Goal: Check status: Check status

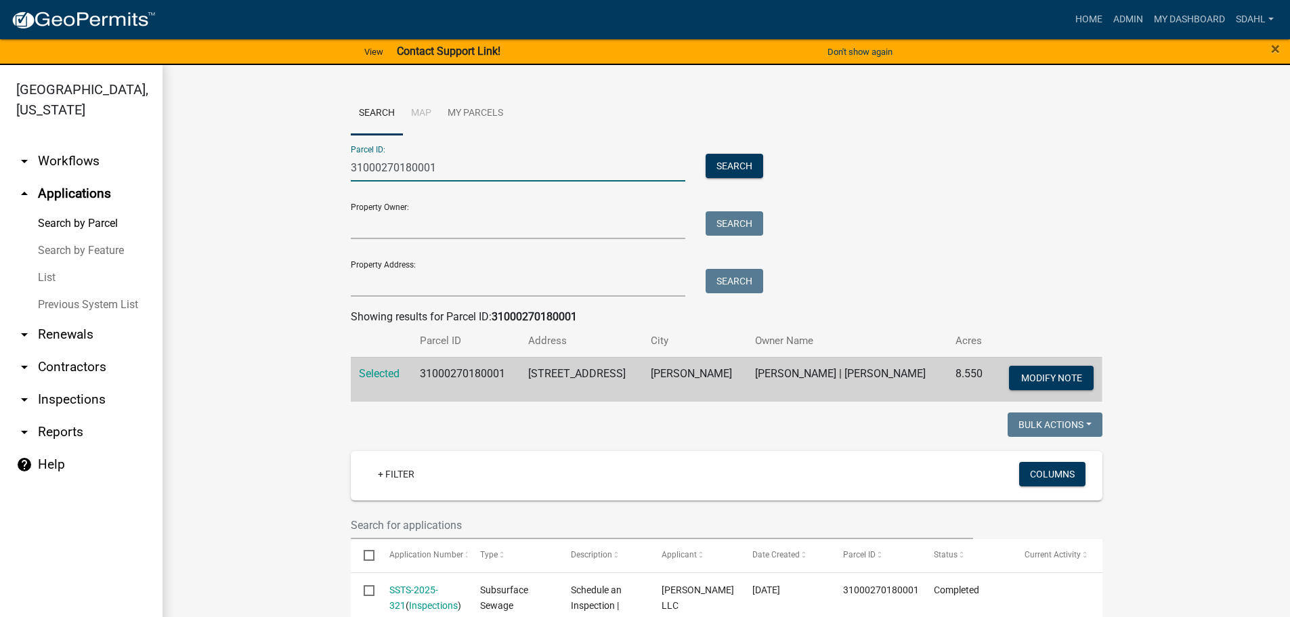
drag, startPoint x: 452, startPoint y: 160, endPoint x: 322, endPoint y: 174, distance: 130.7
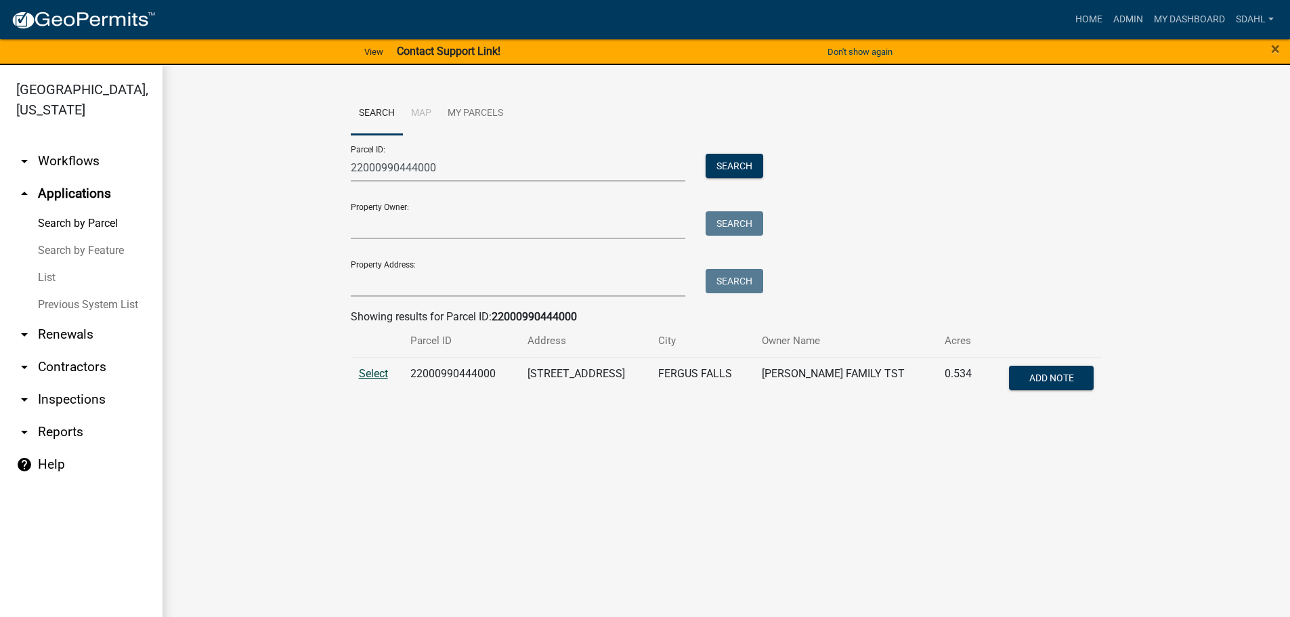
click at [369, 374] on span "Select" at bounding box center [373, 373] width 29 height 13
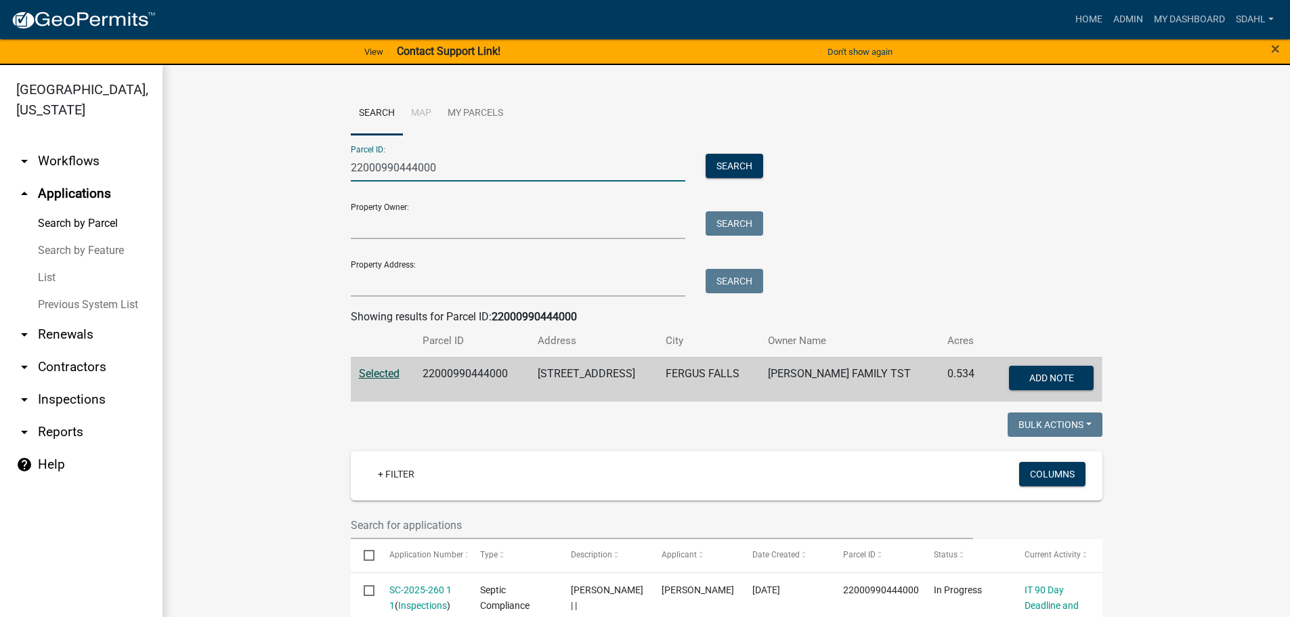
drag, startPoint x: 454, startPoint y: 165, endPoint x: 249, endPoint y: 183, distance: 205.9
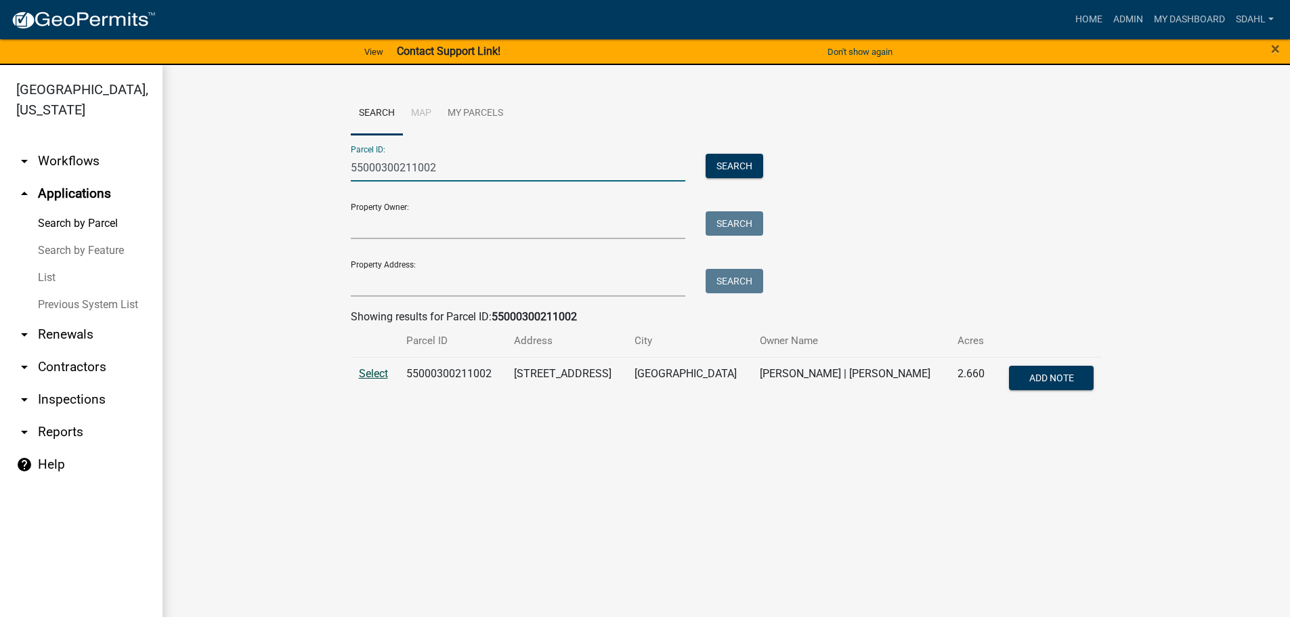
click at [372, 377] on span "Select" at bounding box center [373, 373] width 29 height 13
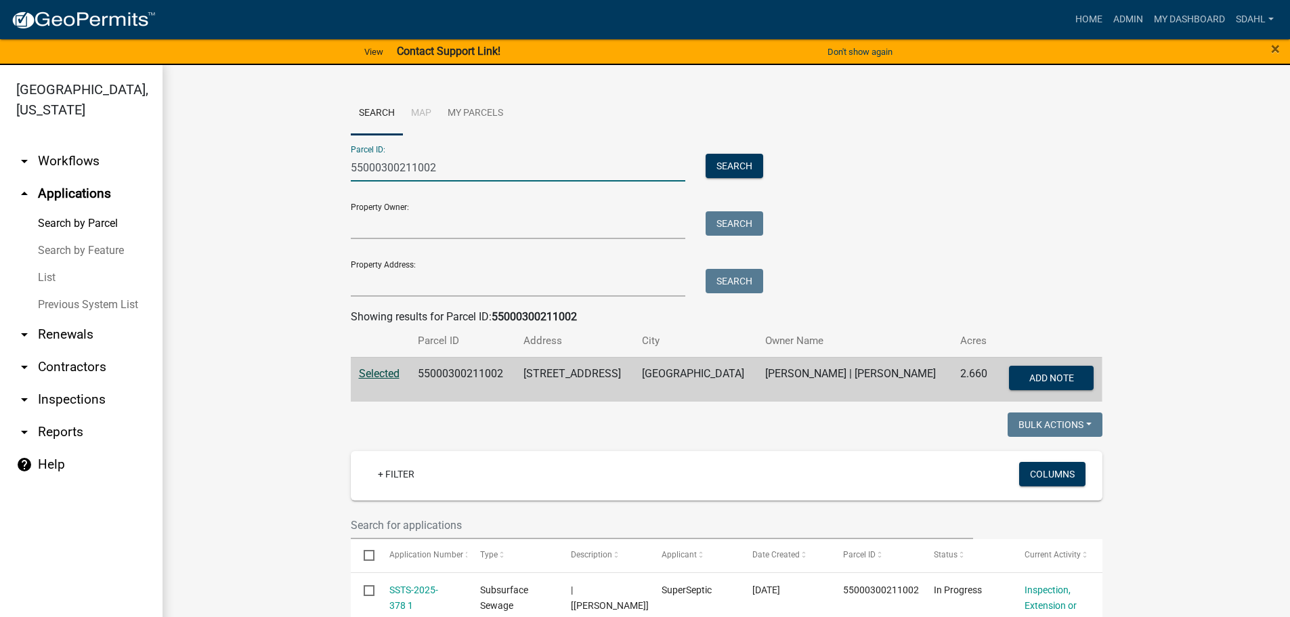
drag, startPoint x: 445, startPoint y: 169, endPoint x: 252, endPoint y: 175, distance: 193.0
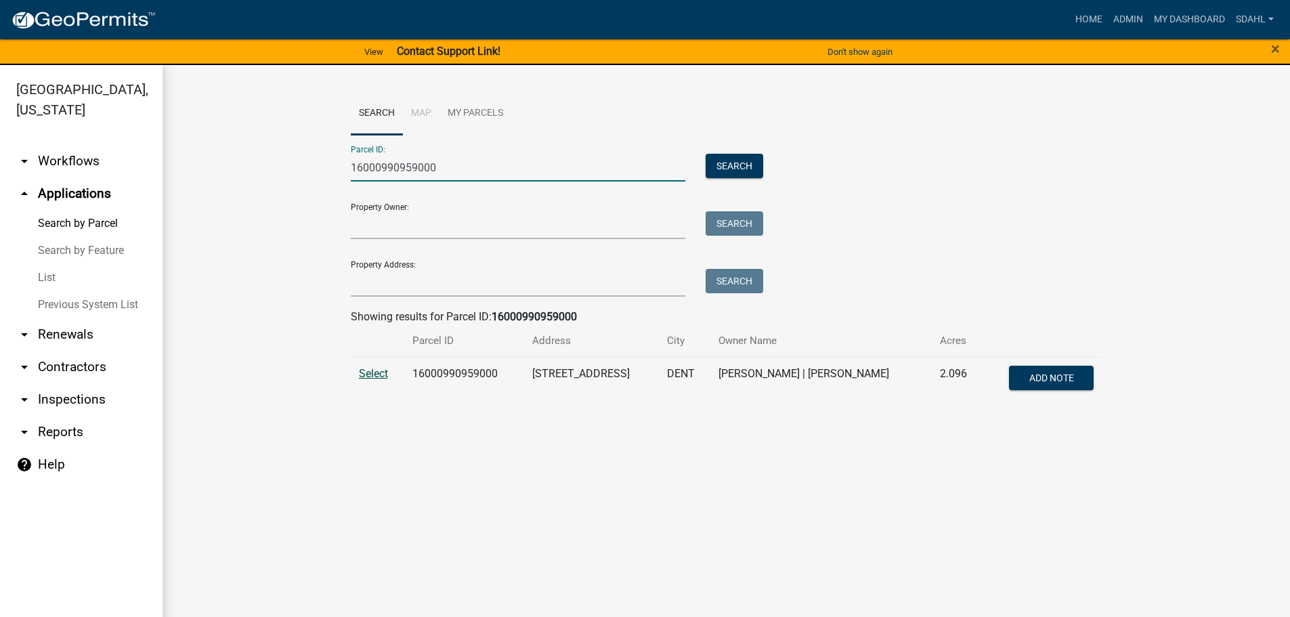
click at [381, 372] on span "Select" at bounding box center [373, 373] width 29 height 13
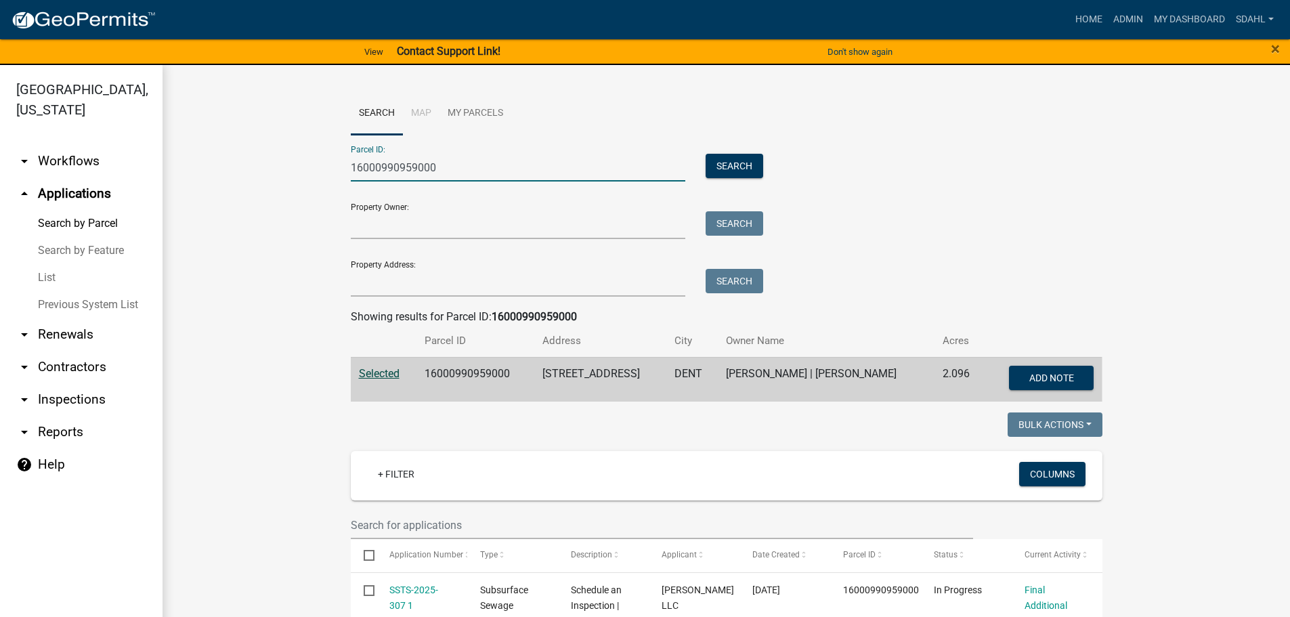
drag, startPoint x: 449, startPoint y: 166, endPoint x: 272, endPoint y: 192, distance: 178.7
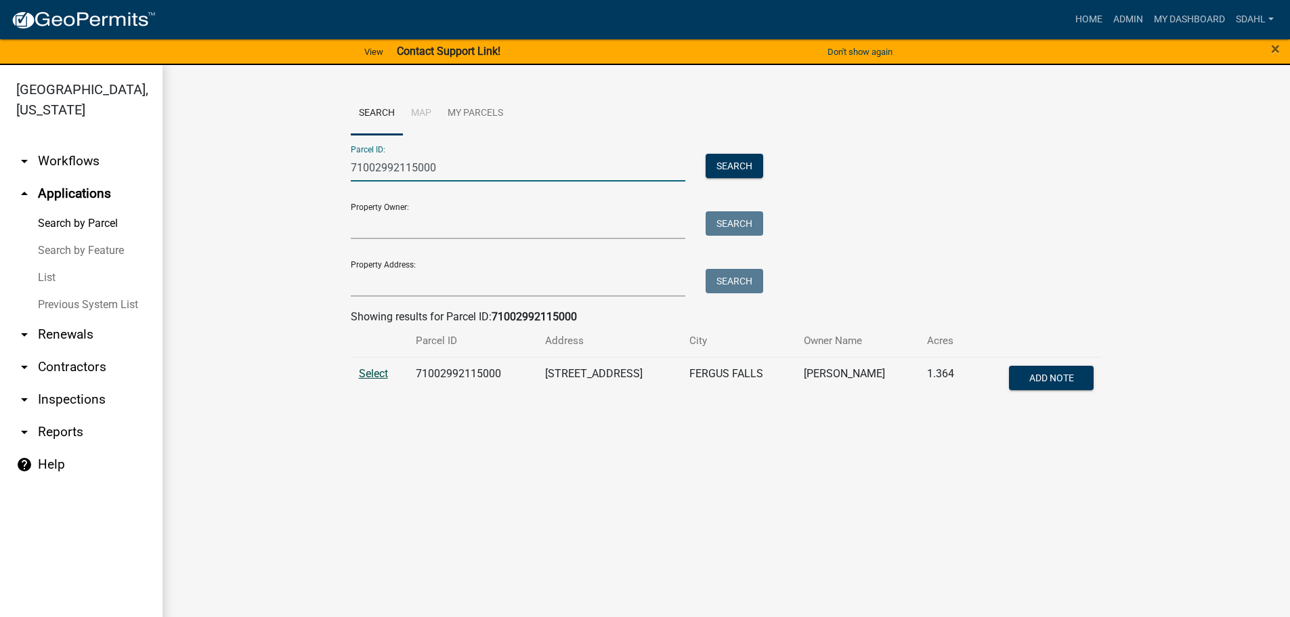
click at [382, 374] on span "Select" at bounding box center [373, 373] width 29 height 13
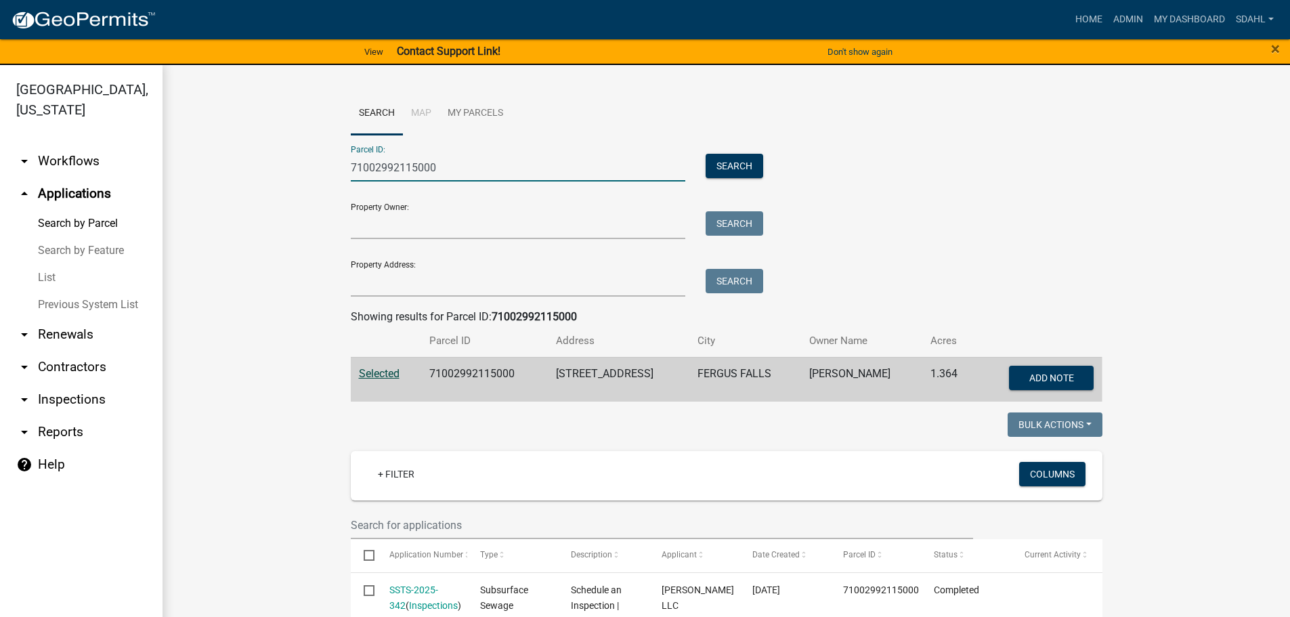
drag, startPoint x: 448, startPoint y: 168, endPoint x: 263, endPoint y: 180, distance: 185.9
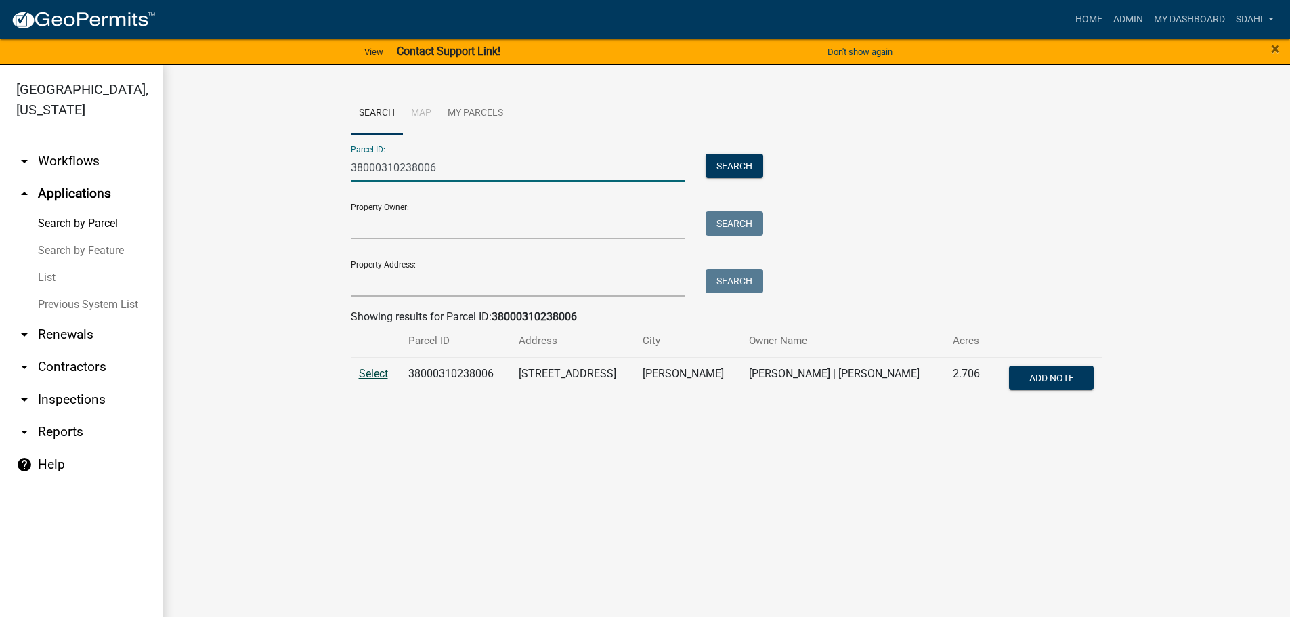
click at [370, 374] on span "Select" at bounding box center [373, 373] width 29 height 13
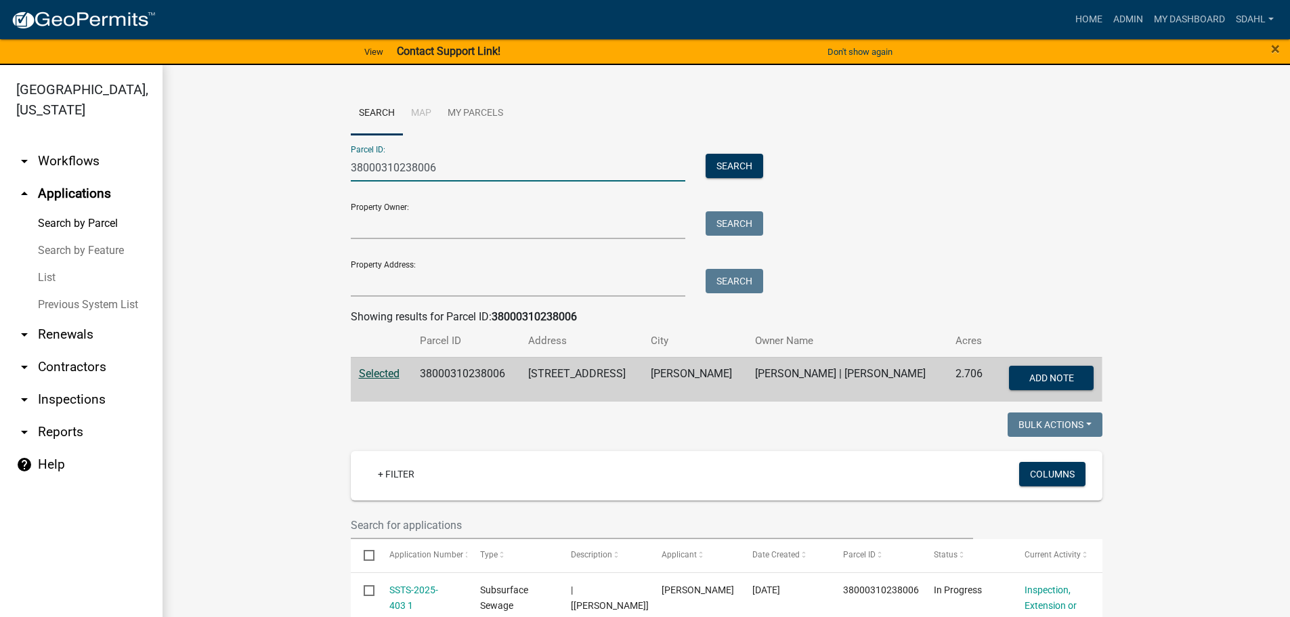
drag, startPoint x: 448, startPoint y: 171, endPoint x: 334, endPoint y: 171, distance: 113.7
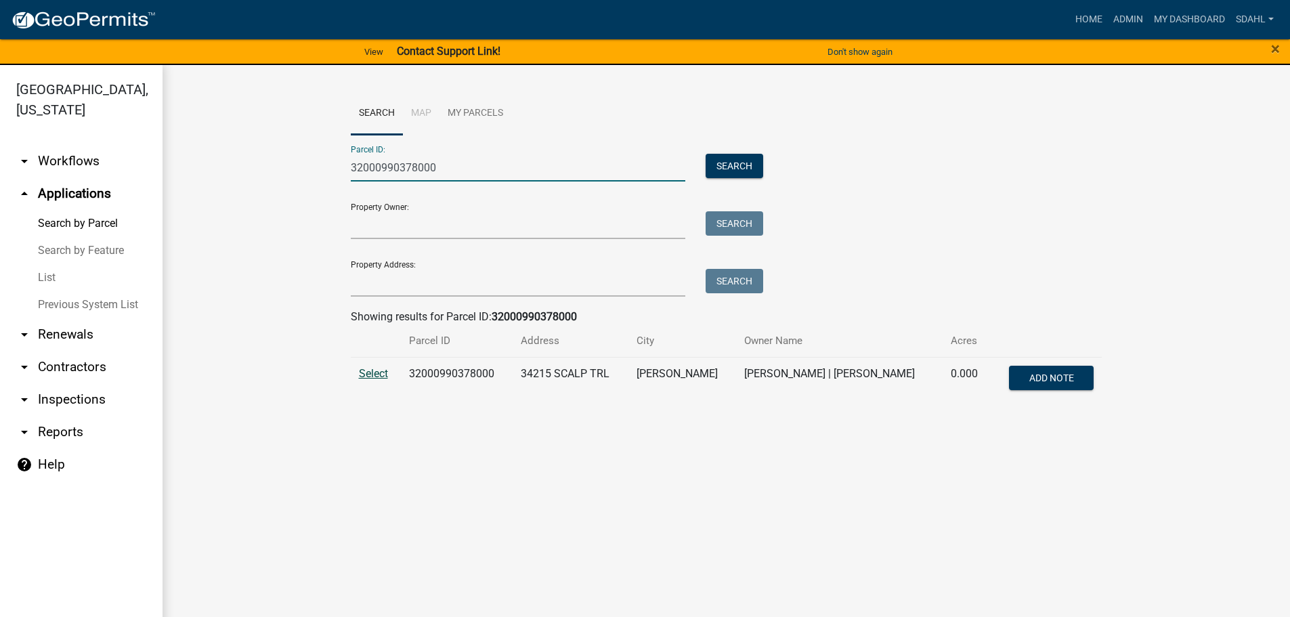
click at [374, 378] on span "Select" at bounding box center [373, 373] width 29 height 13
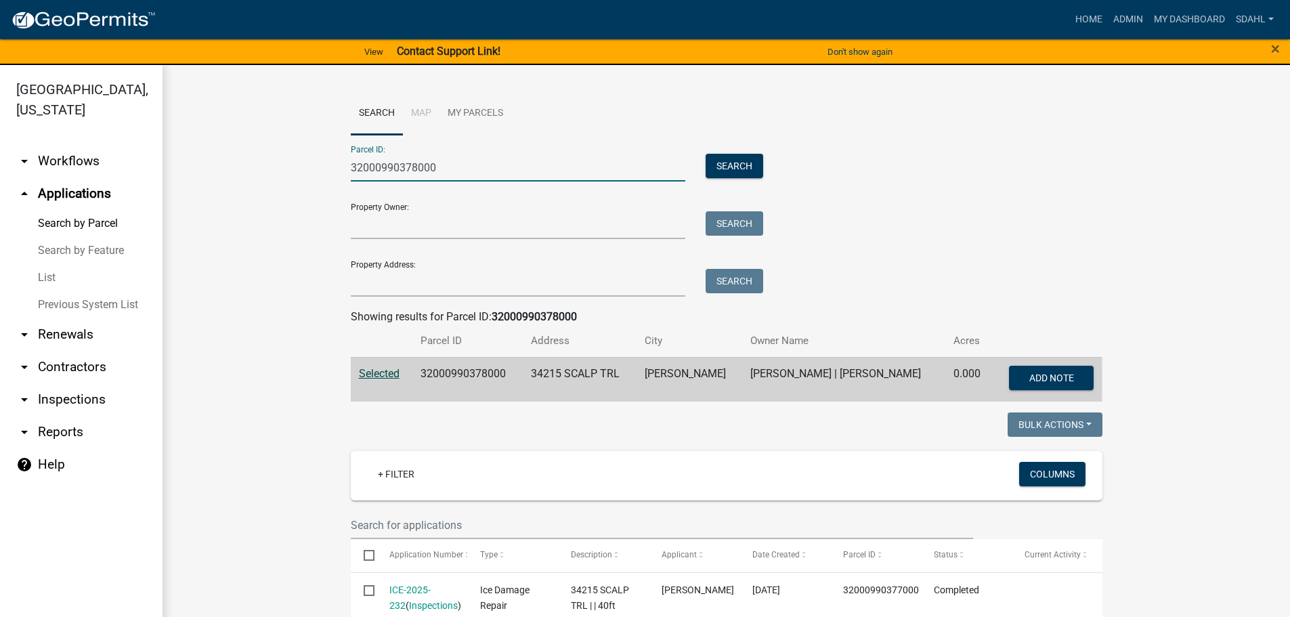
drag, startPoint x: 437, startPoint y: 173, endPoint x: 336, endPoint y: 180, distance: 101.1
click at [341, 180] on div "32000990378000" at bounding box center [518, 168] width 355 height 28
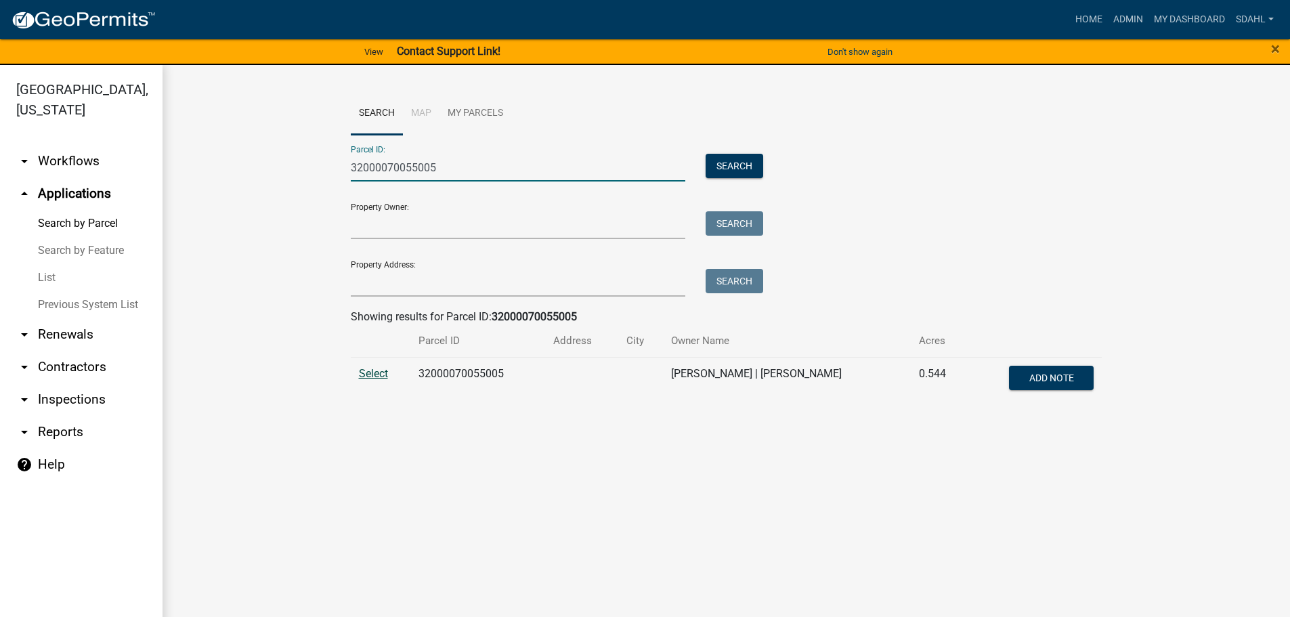
click at [374, 376] on span "Select" at bounding box center [373, 373] width 29 height 13
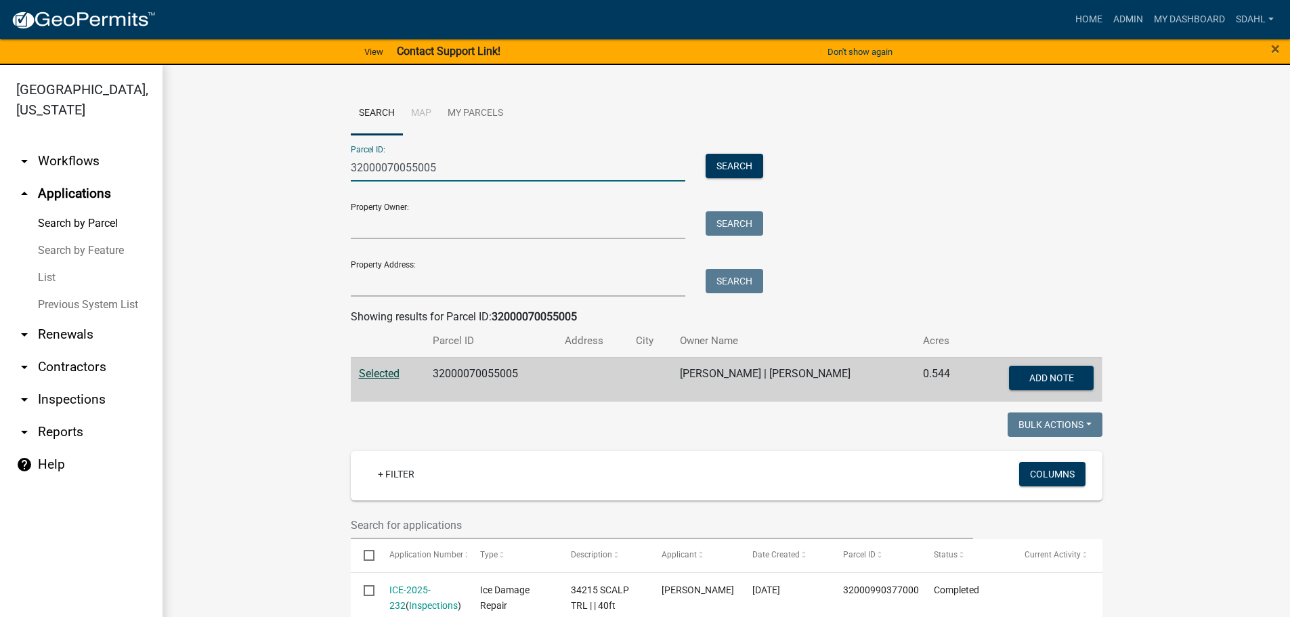
drag, startPoint x: 452, startPoint y: 174, endPoint x: 266, endPoint y: 165, distance: 185.7
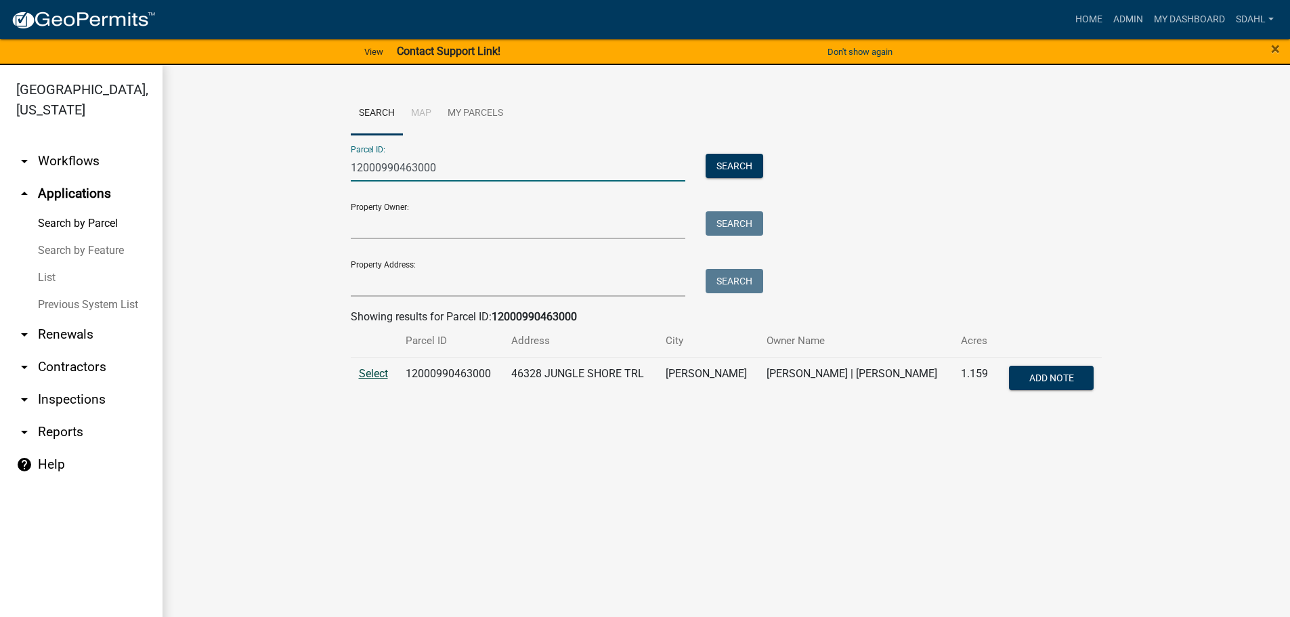
click at [374, 376] on span "Select" at bounding box center [373, 373] width 29 height 13
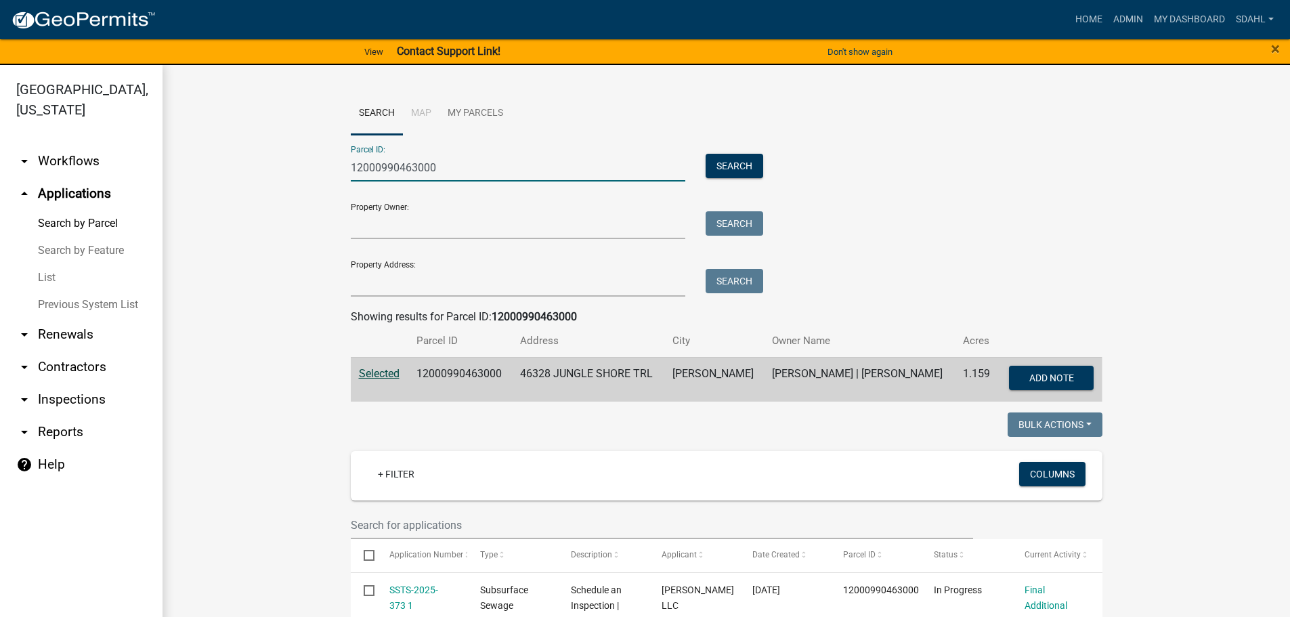
drag, startPoint x: 447, startPoint y: 171, endPoint x: 251, endPoint y: 162, distance: 195.8
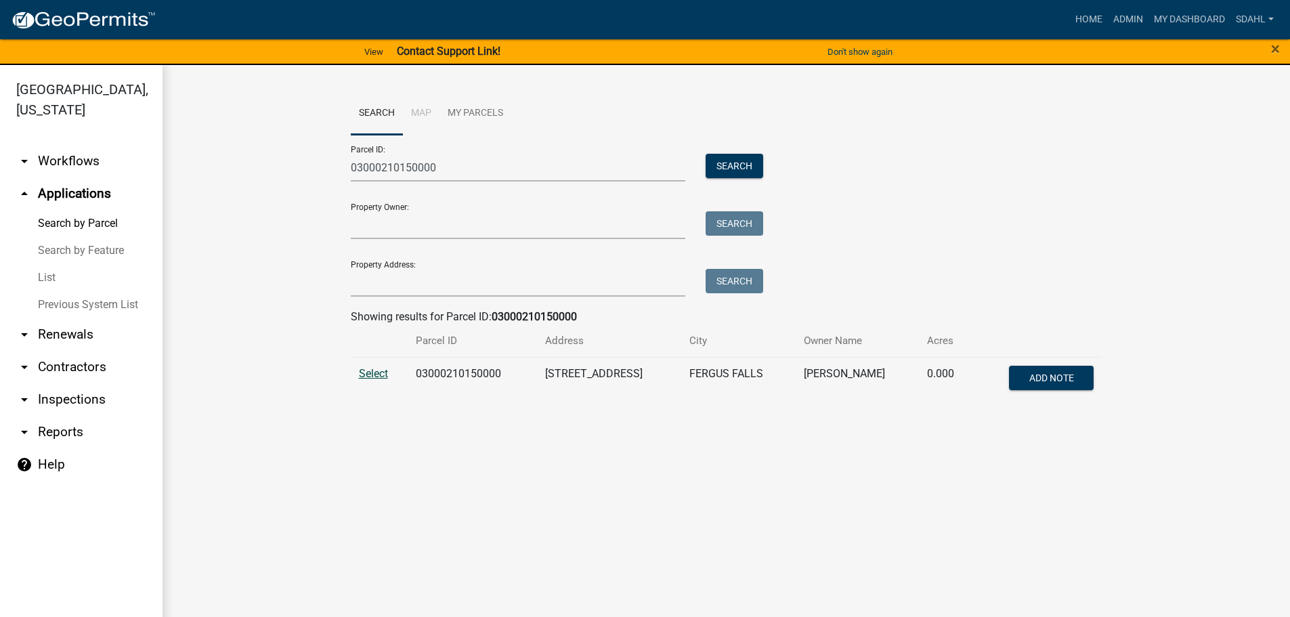
click at [378, 373] on span "Select" at bounding box center [373, 373] width 29 height 13
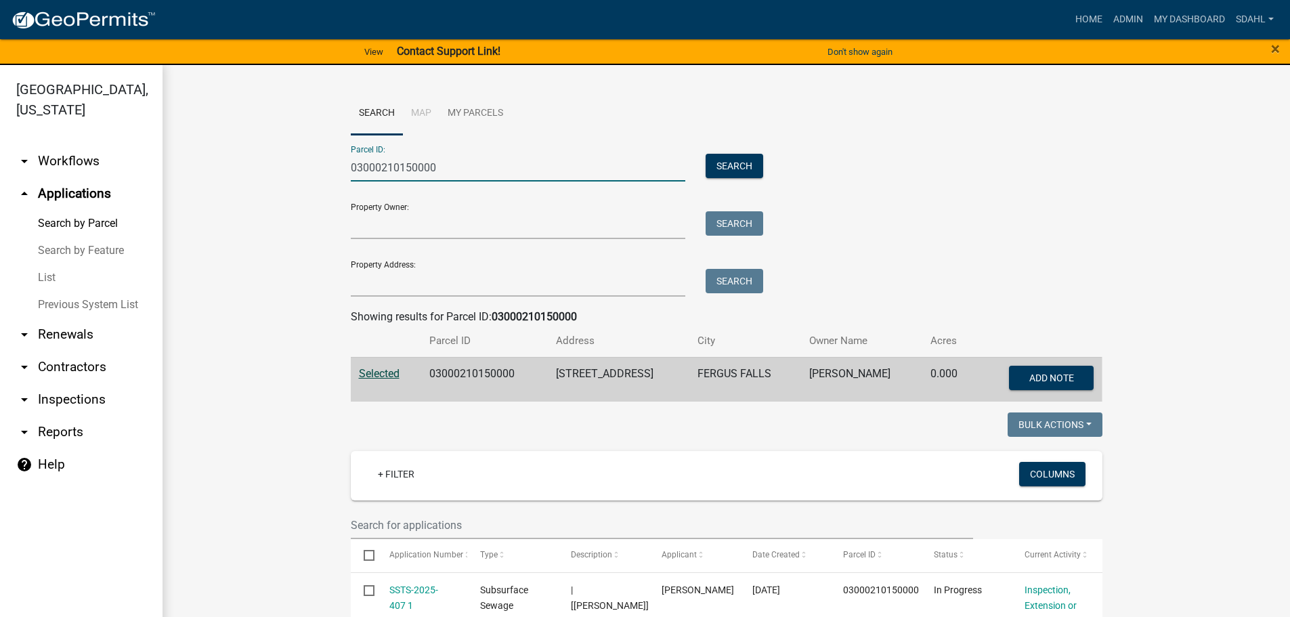
drag, startPoint x: 449, startPoint y: 167, endPoint x: 338, endPoint y: 171, distance: 111.1
click at [341, 171] on div "03000210150000" at bounding box center [518, 168] width 355 height 28
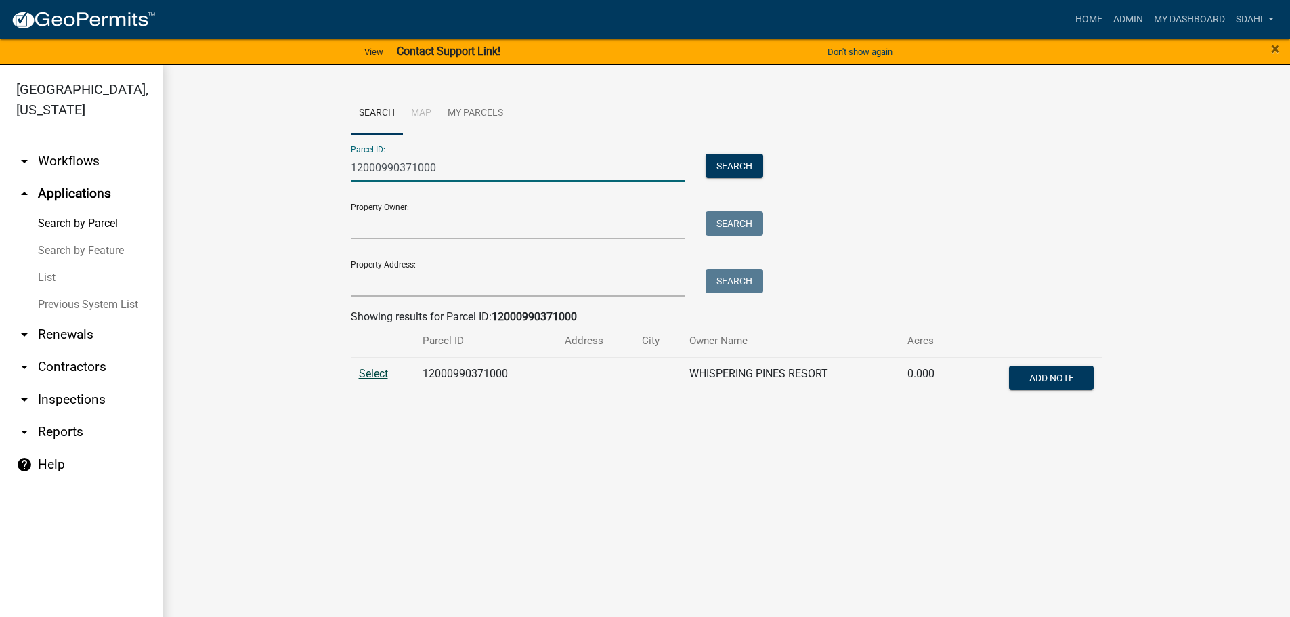
click at [375, 370] on span "Select" at bounding box center [373, 373] width 29 height 13
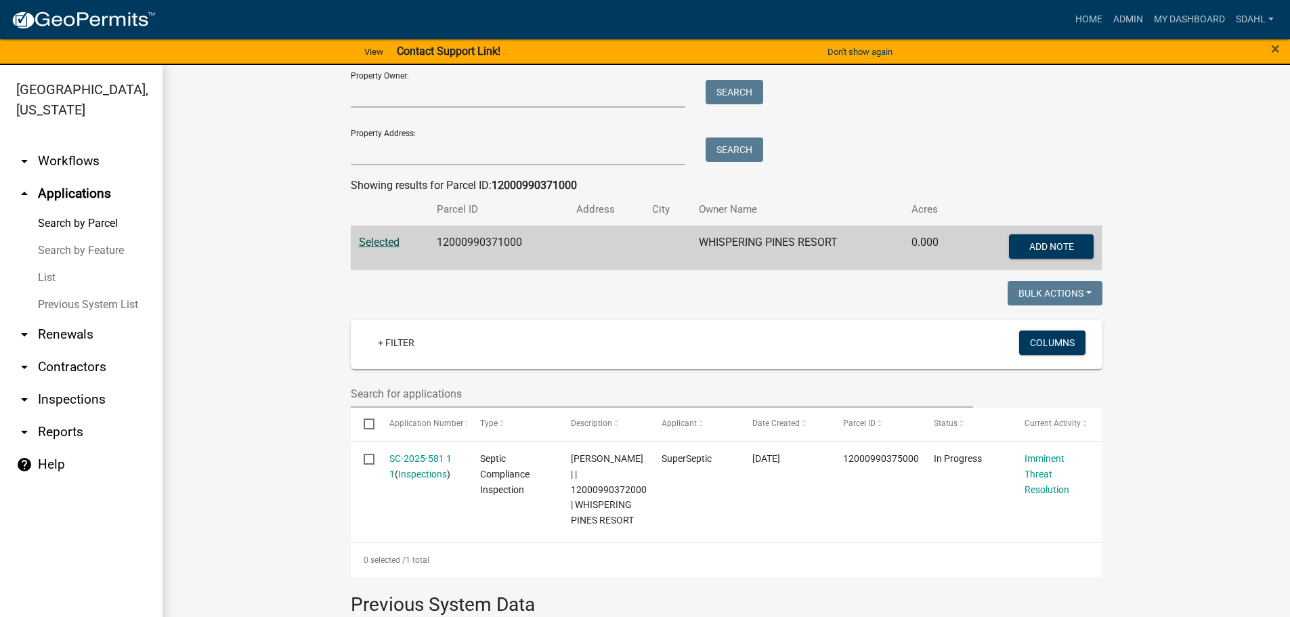
scroll to position [64, 0]
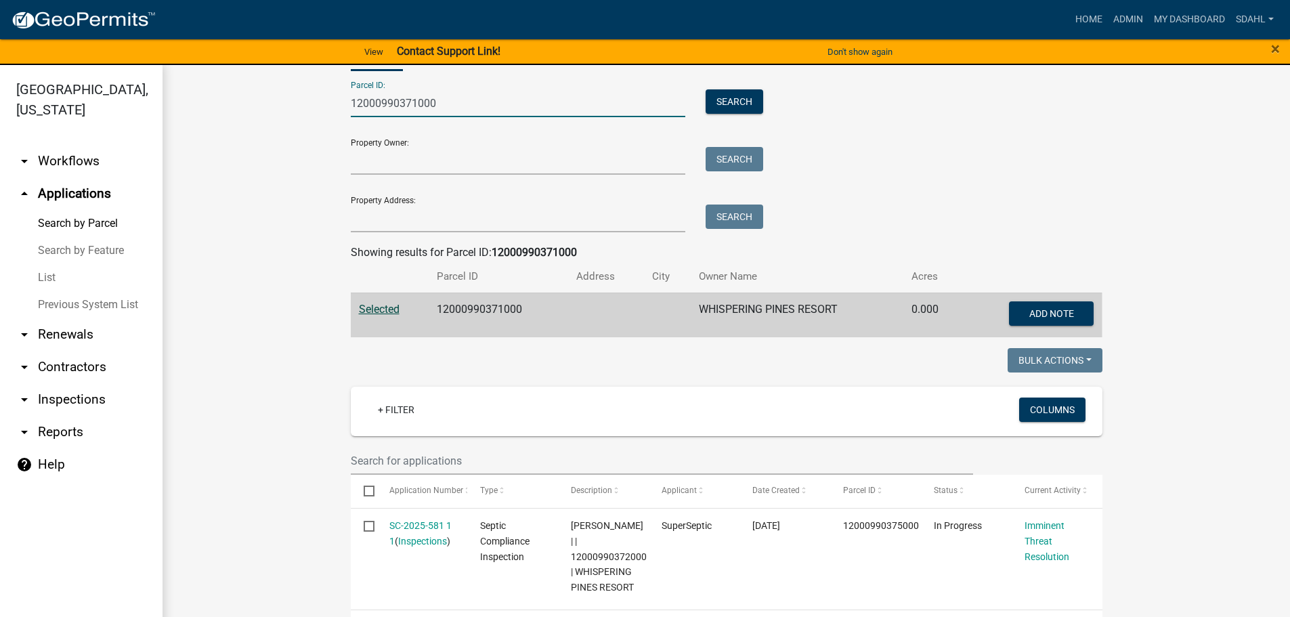
click at [410, 105] on input "12000990371000" at bounding box center [518, 103] width 335 height 28
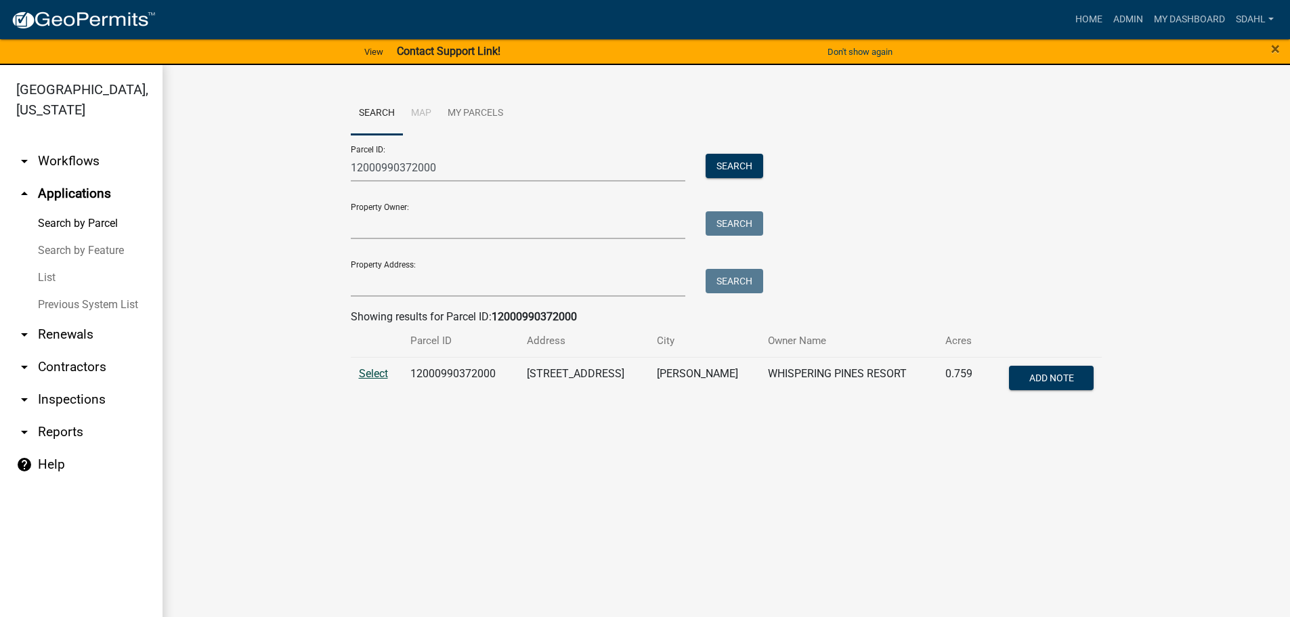
click at [370, 378] on span "Select" at bounding box center [373, 373] width 29 height 13
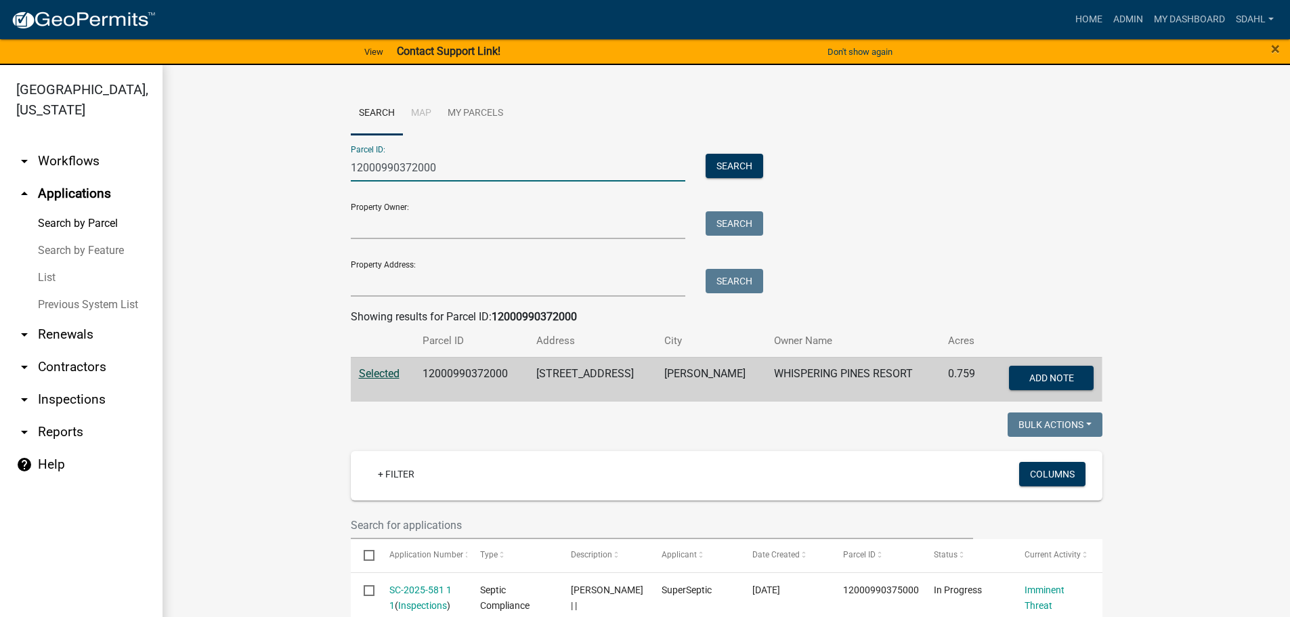
drag, startPoint x: 436, startPoint y: 167, endPoint x: 250, endPoint y: 175, distance: 185.7
click at [250, 175] on wm-workflow-application-search-view "Search Map My Parcels Parcel ID: 12000990372000 Search Property Owner: Search P…" at bounding box center [726, 572] width 1073 height 961
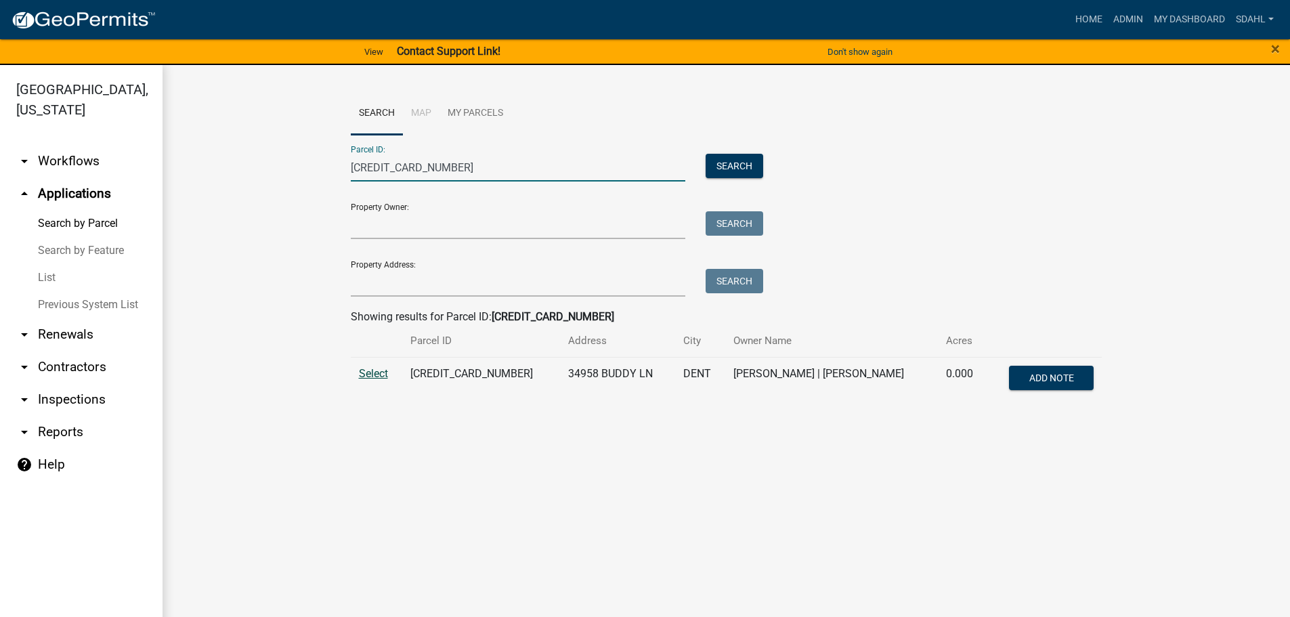
type input "56000350262005"
click at [367, 374] on span "Select" at bounding box center [373, 373] width 29 height 13
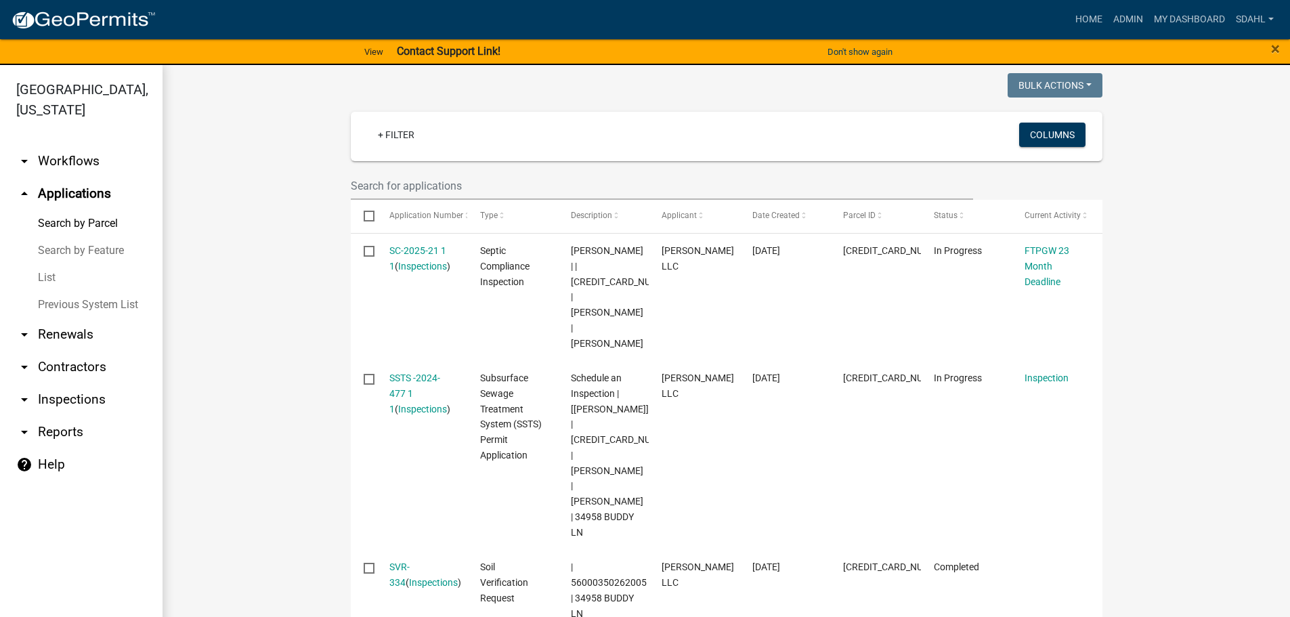
scroll to position [406, 0]
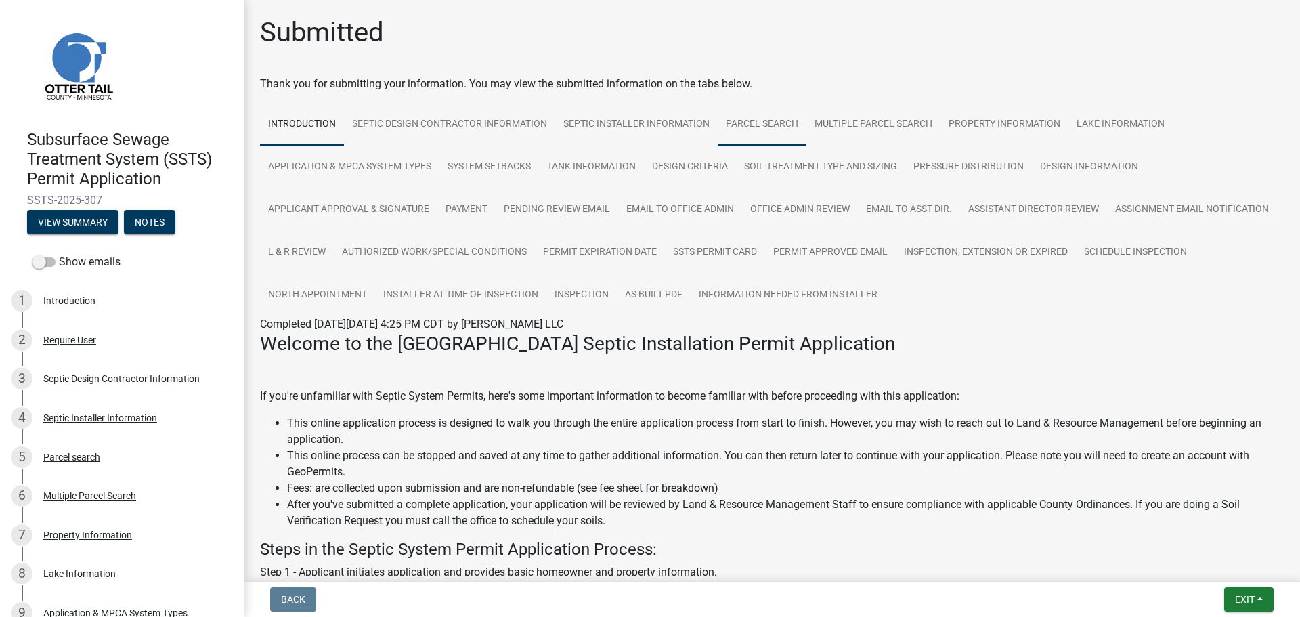
click at [732, 120] on link "Parcel search" at bounding box center [762, 124] width 89 height 43
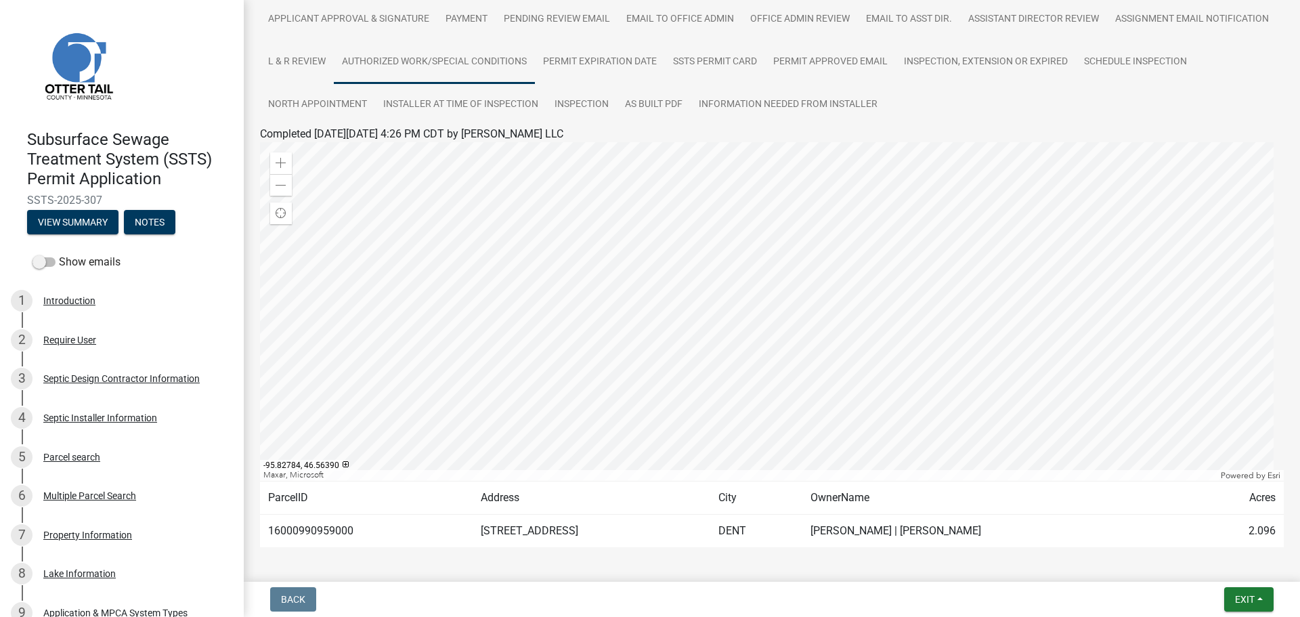
scroll to position [173, 0]
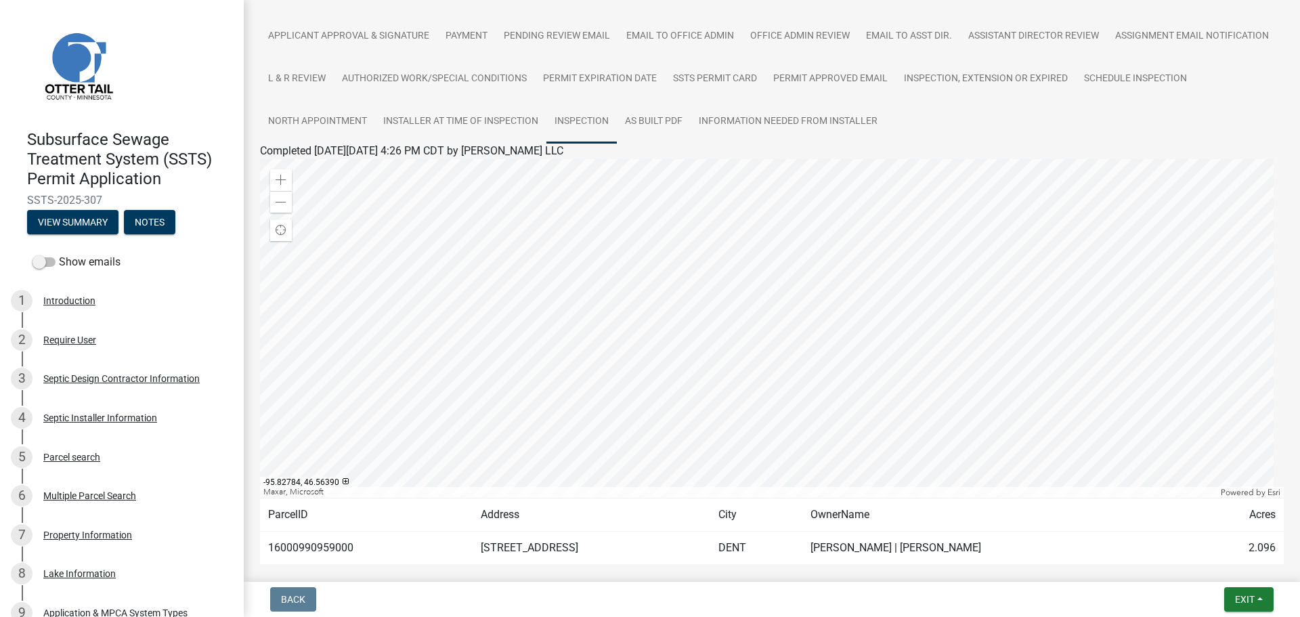
click at [617, 118] on link "Inspection" at bounding box center [581, 121] width 70 height 43
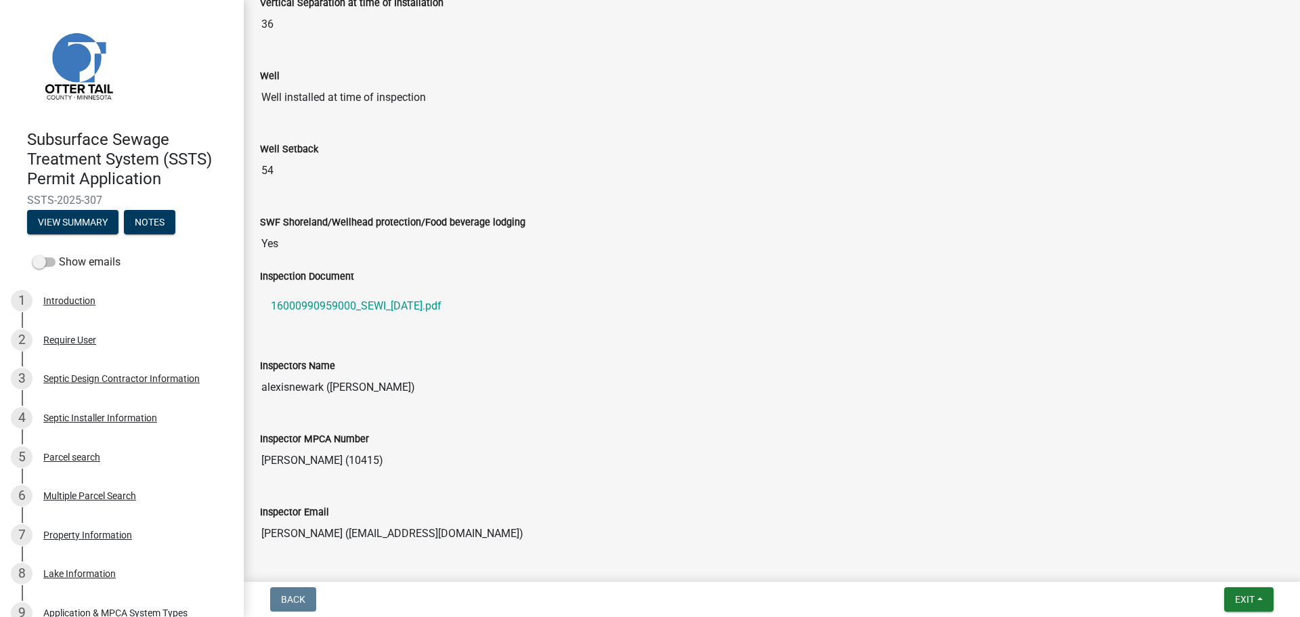
scroll to position [1015, 0]
click at [53, 263] on span at bounding box center [43, 261] width 23 height 9
click at [59, 254] on input "Show emails" at bounding box center [59, 254] width 0 height 0
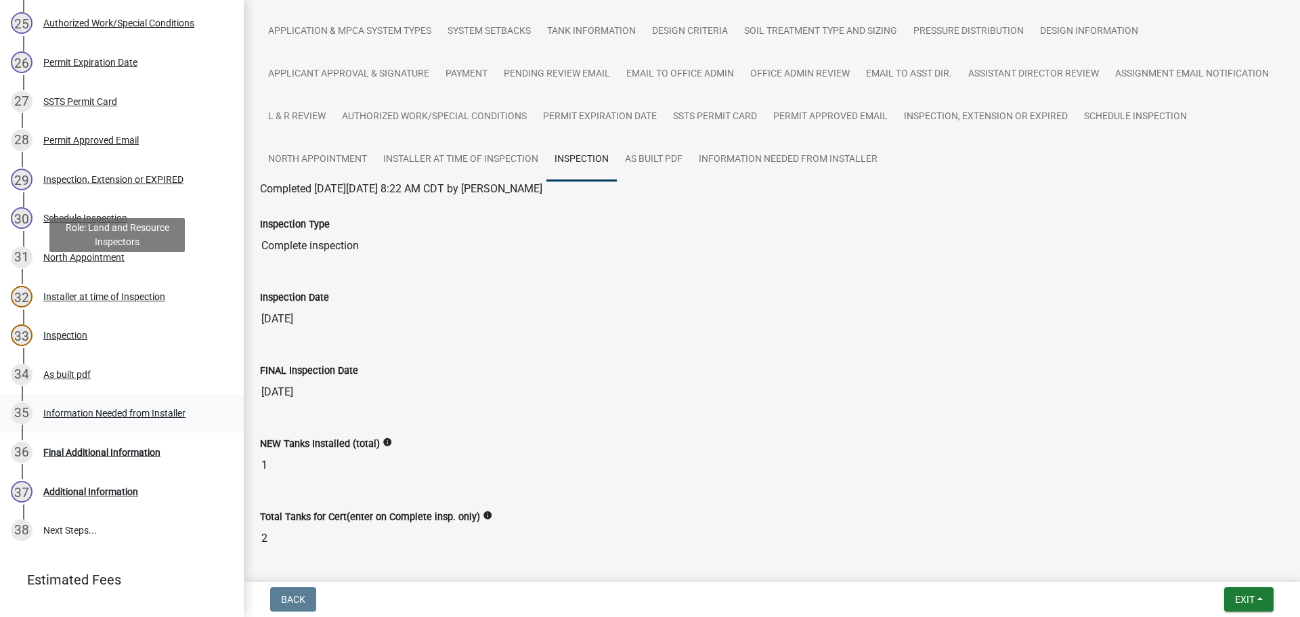
scroll to position [1272, 0]
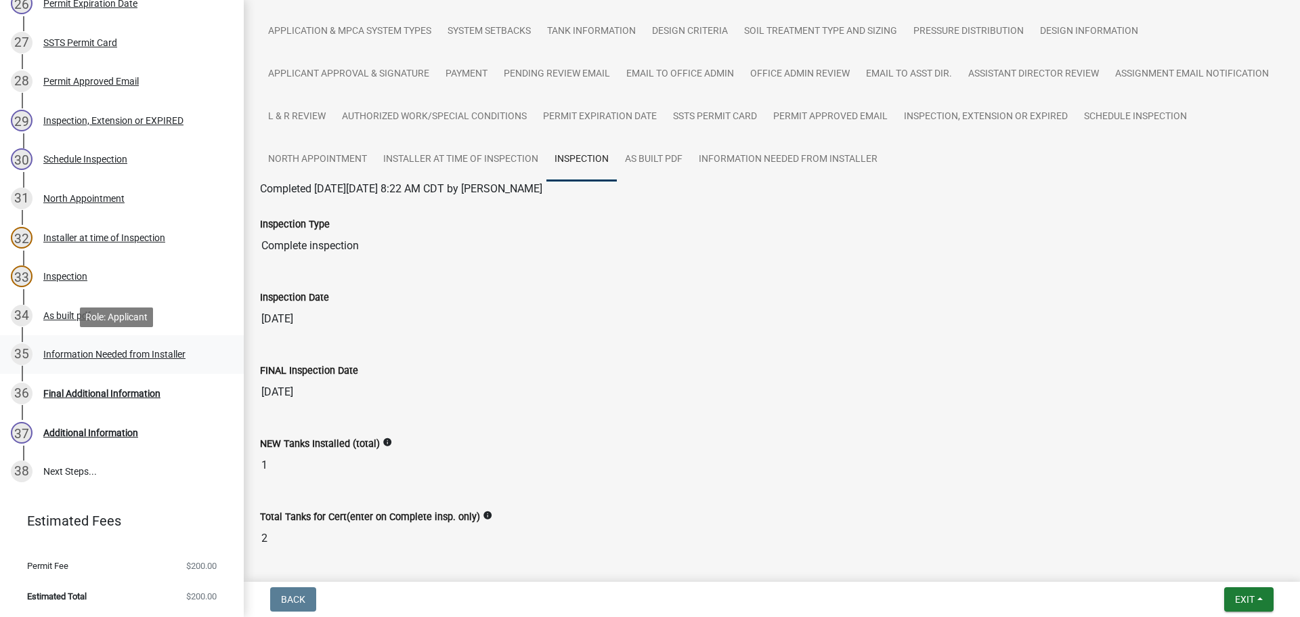
click at [104, 351] on div "Information Needed from Installer" at bounding box center [114, 353] width 142 height 9
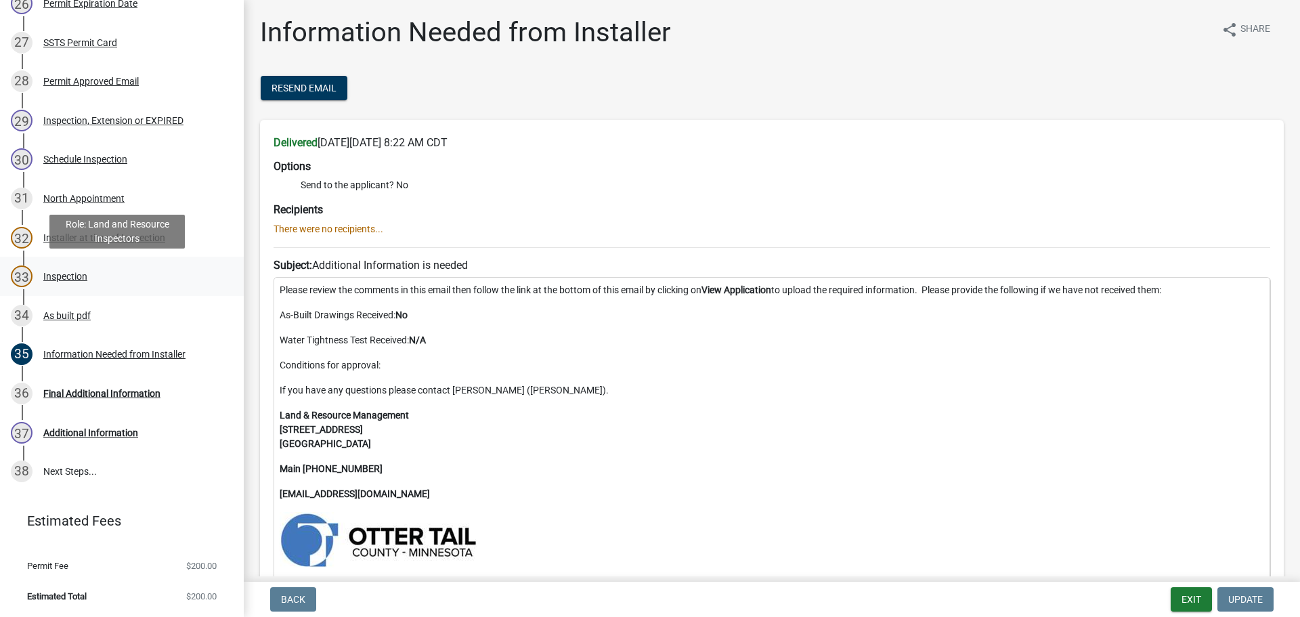
click at [77, 278] on div "Inspection" at bounding box center [65, 275] width 44 height 9
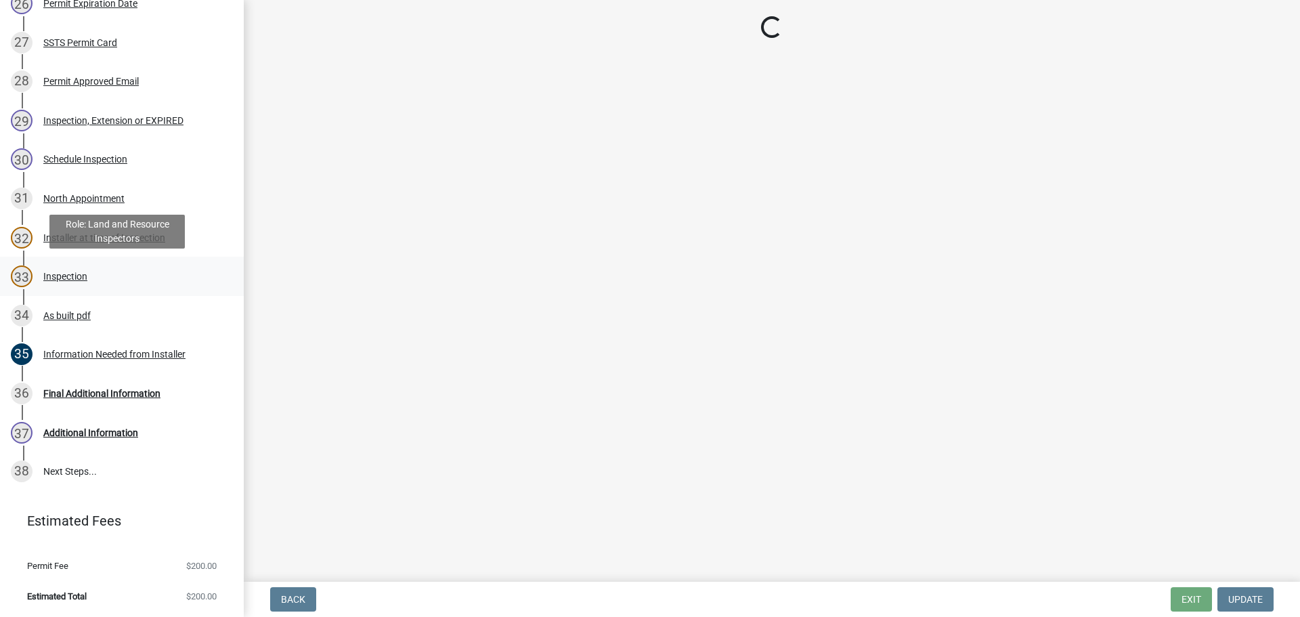
select select "540cdff0-8667-4a16-ad1f-2fbf1edb8379"
select select "d127207f-e6b2-42e2-ba4c-6918cdf94176"
select select "46a67eee-2c7d-4579-9973-15a8b9f9d8c4"
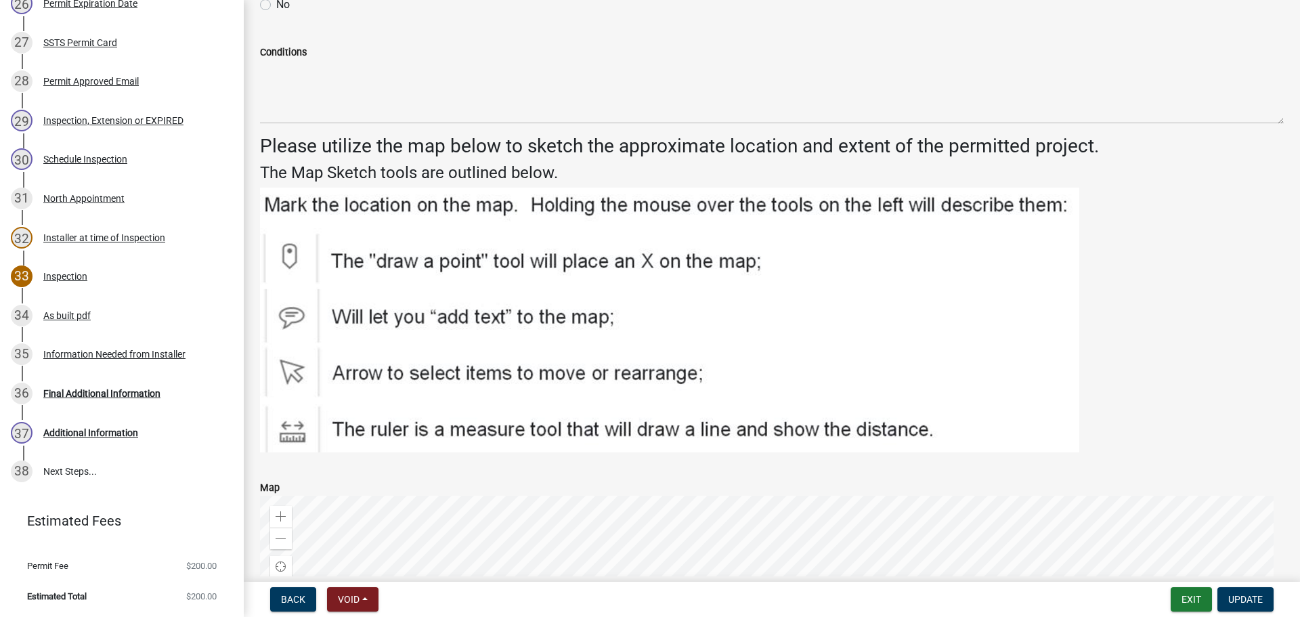
scroll to position [2166, 0]
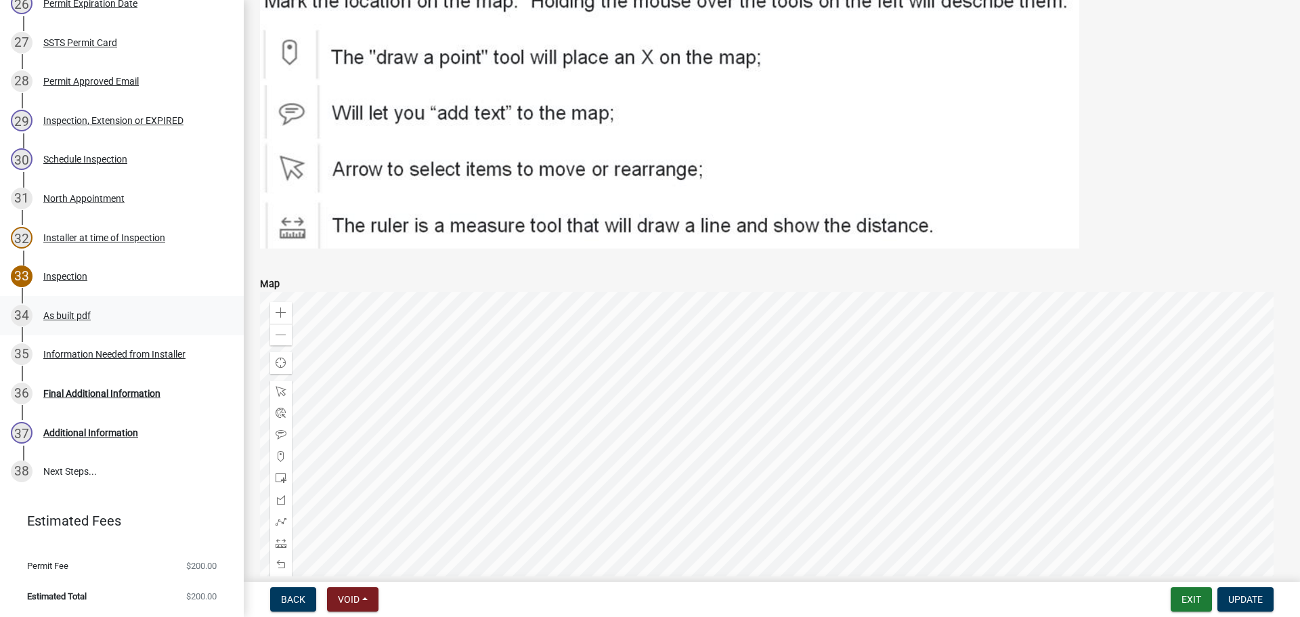
click at [72, 314] on div "As built pdf" at bounding box center [66, 315] width 47 height 9
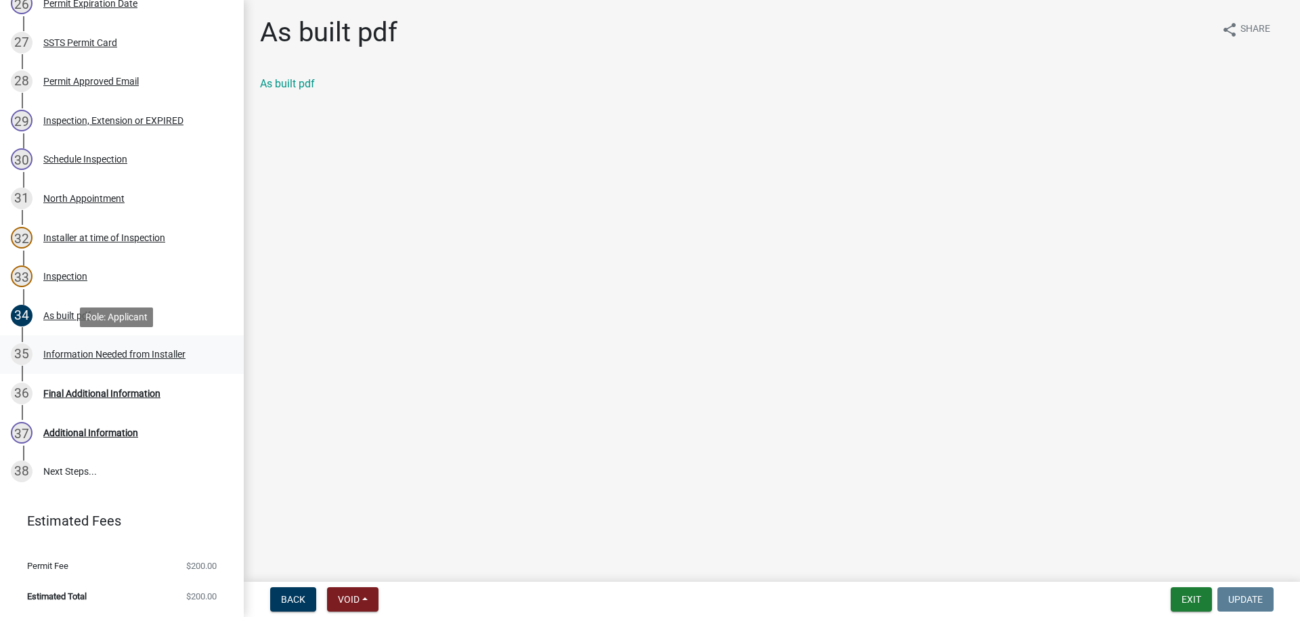
click at [72, 353] on div "Information Needed from Installer" at bounding box center [114, 353] width 142 height 9
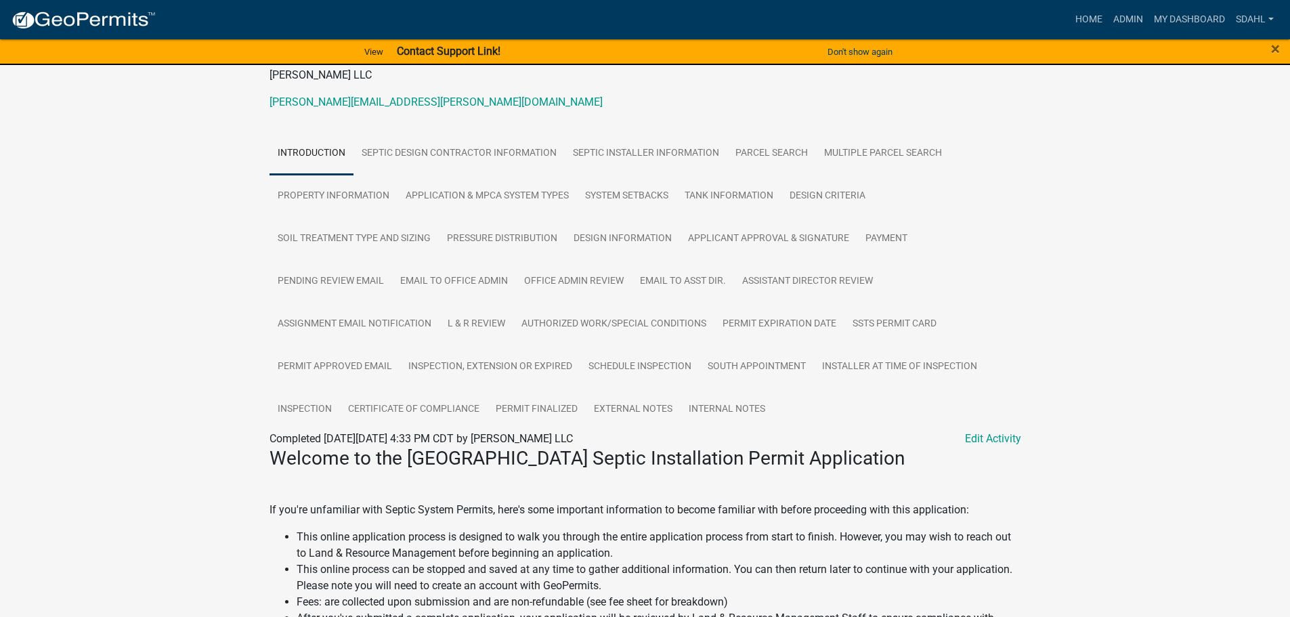
scroll to position [203, 0]
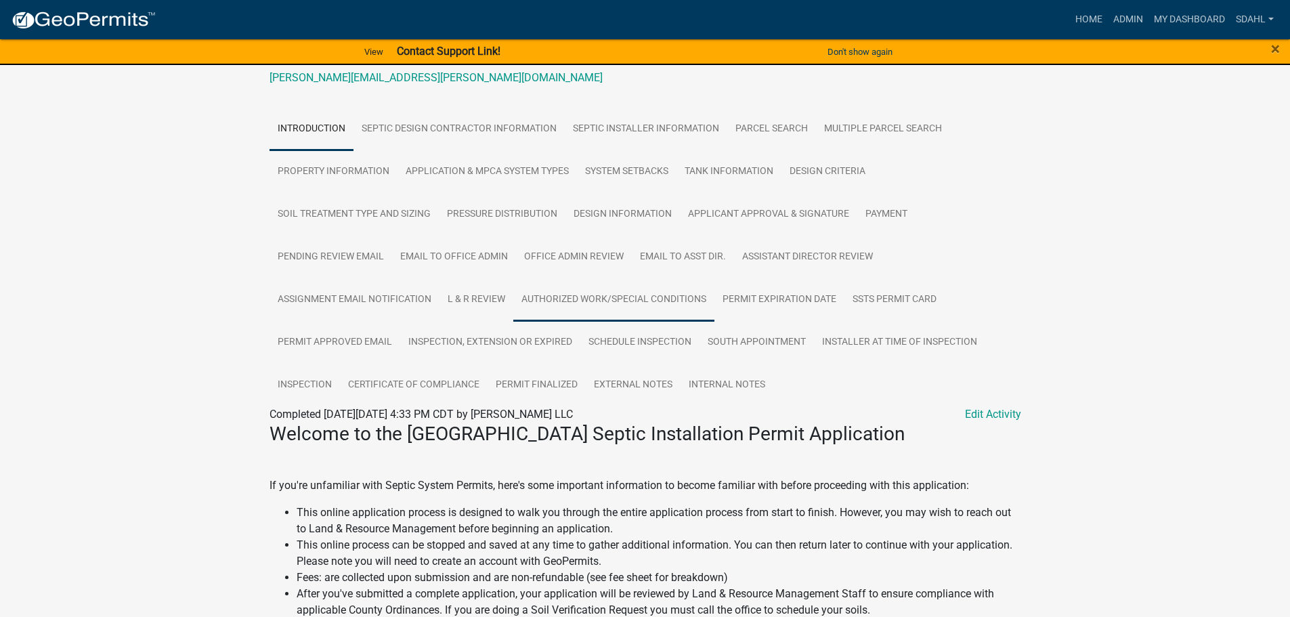
click at [567, 297] on link "Authorized Work/Special Conditions" at bounding box center [613, 299] width 201 height 43
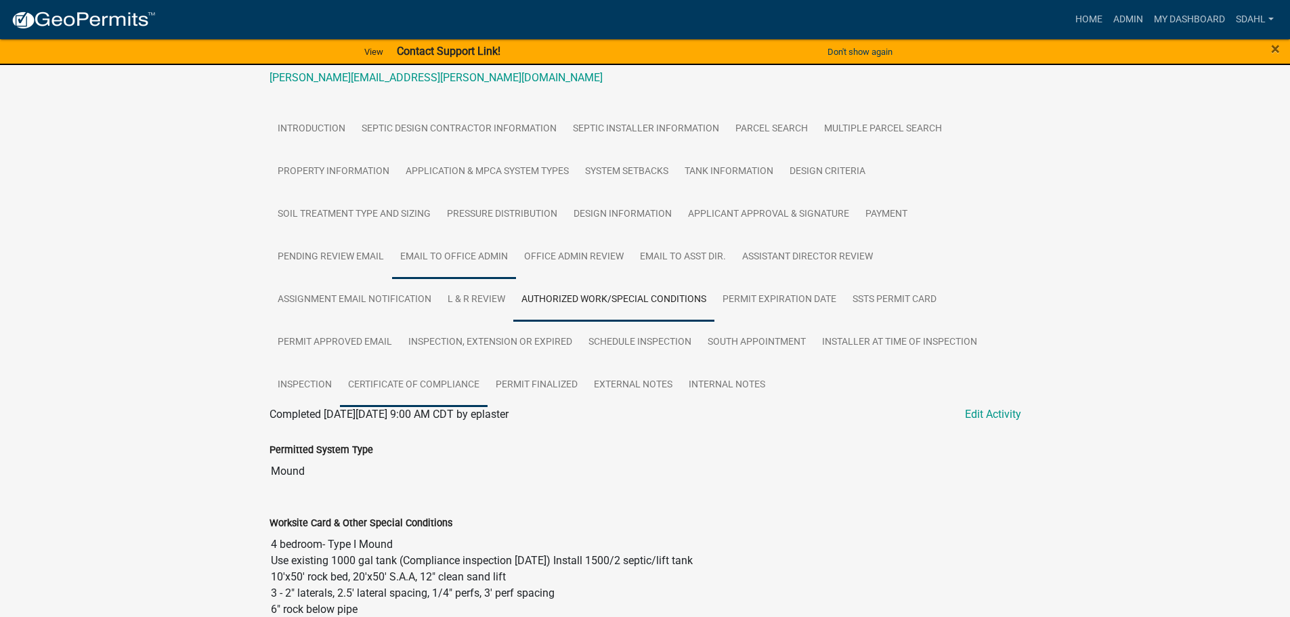
click at [406, 396] on link "Certificate of Compliance" at bounding box center [414, 385] width 148 height 43
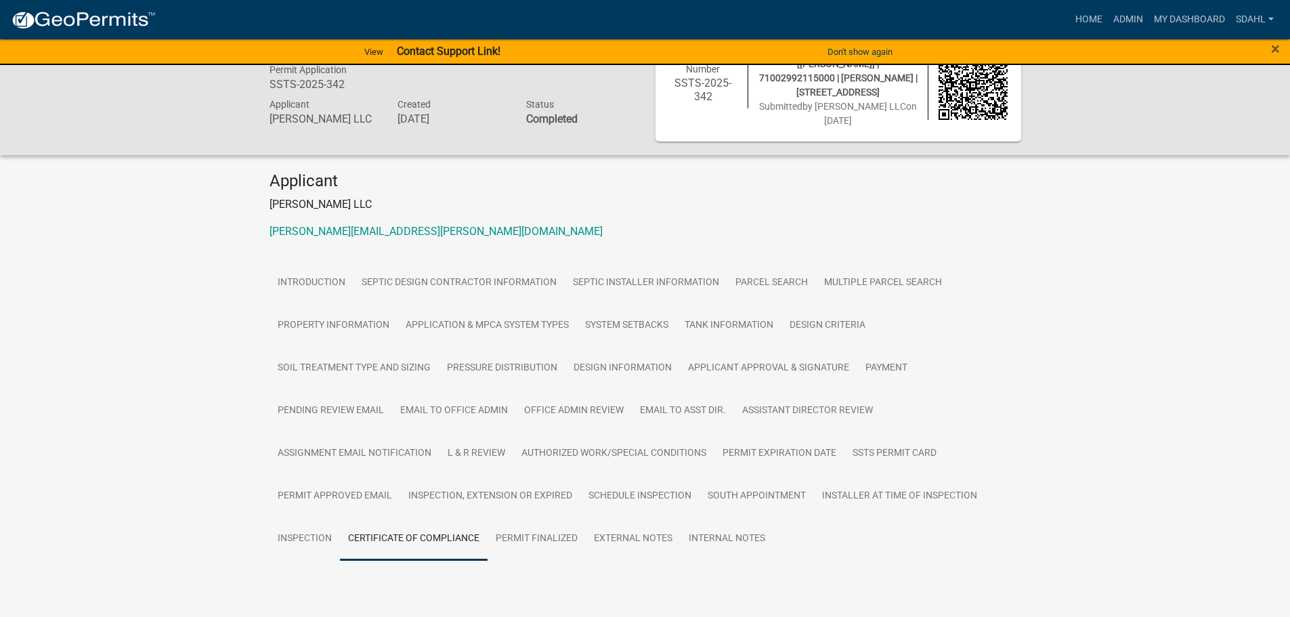
scroll to position [87, 0]
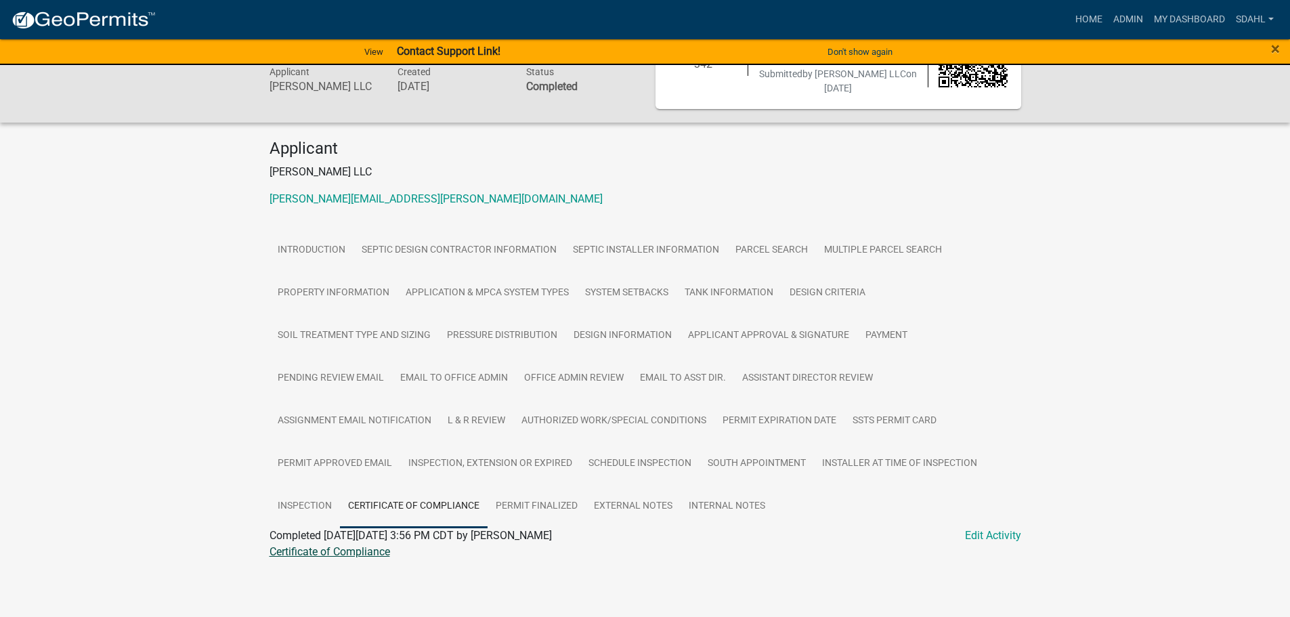
click at [320, 556] on link "Certificate of Compliance" at bounding box center [329, 551] width 121 height 13
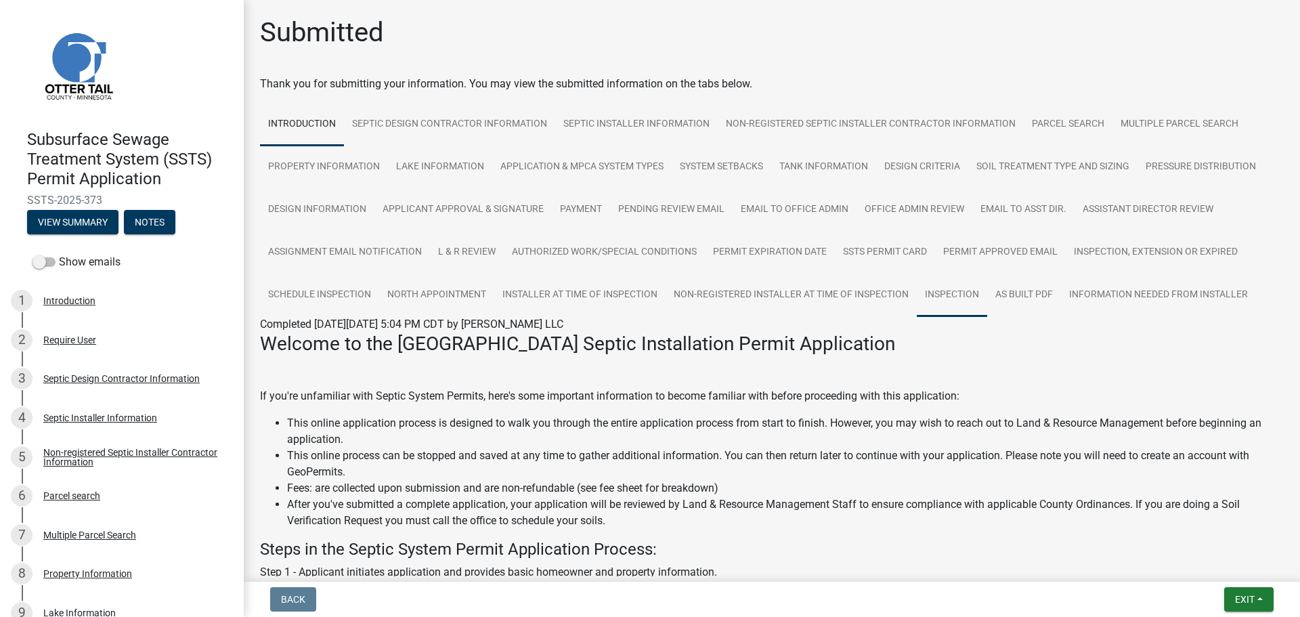
click at [948, 299] on link "Inspection" at bounding box center [952, 294] width 70 height 43
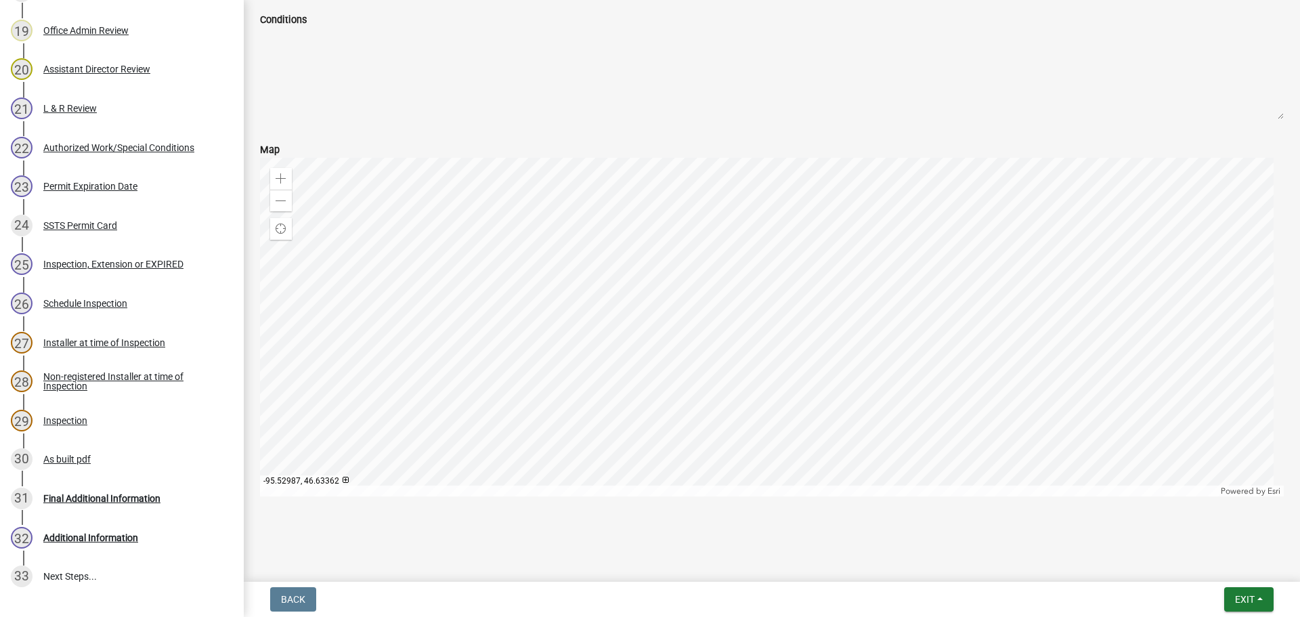
scroll to position [1077, 0]
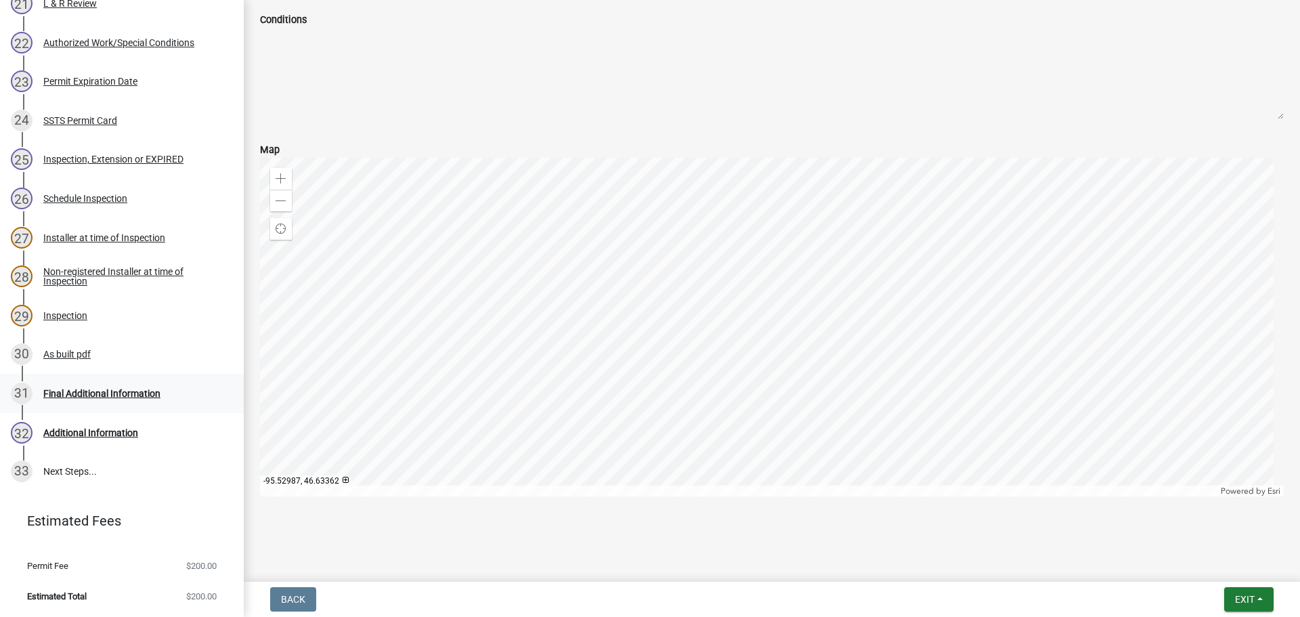
click at [89, 390] on div "Final Additional Information" at bounding box center [101, 393] width 117 height 9
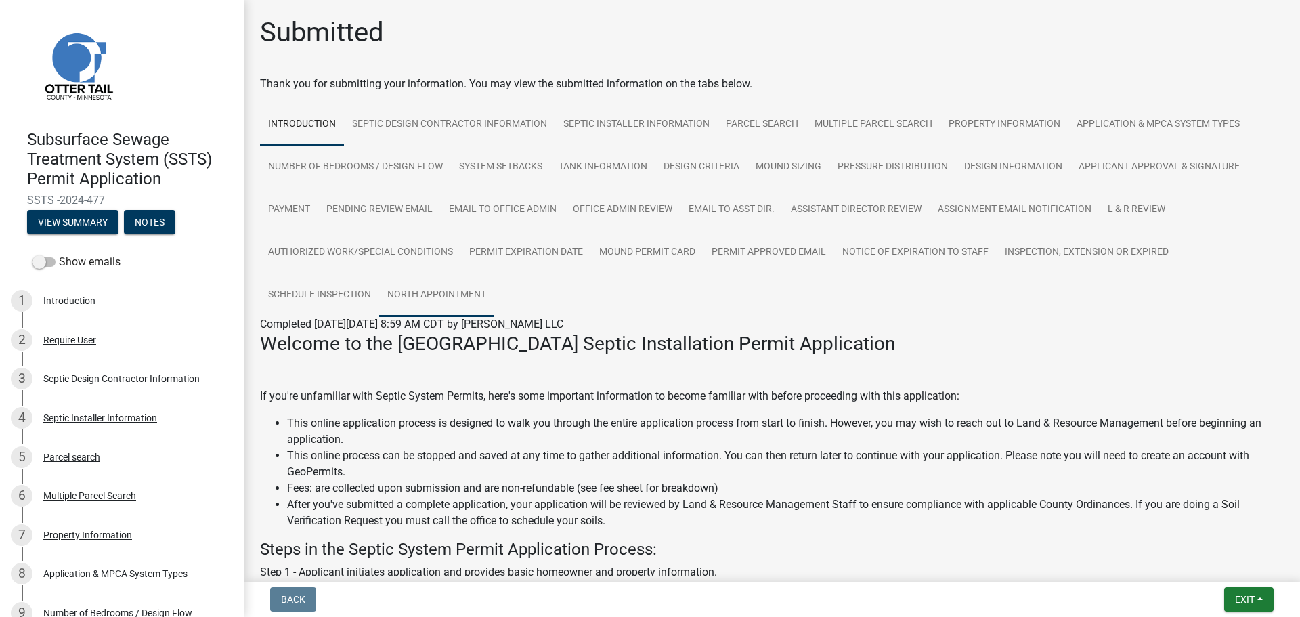
click at [460, 299] on link "North Appointment" at bounding box center [436, 294] width 115 height 43
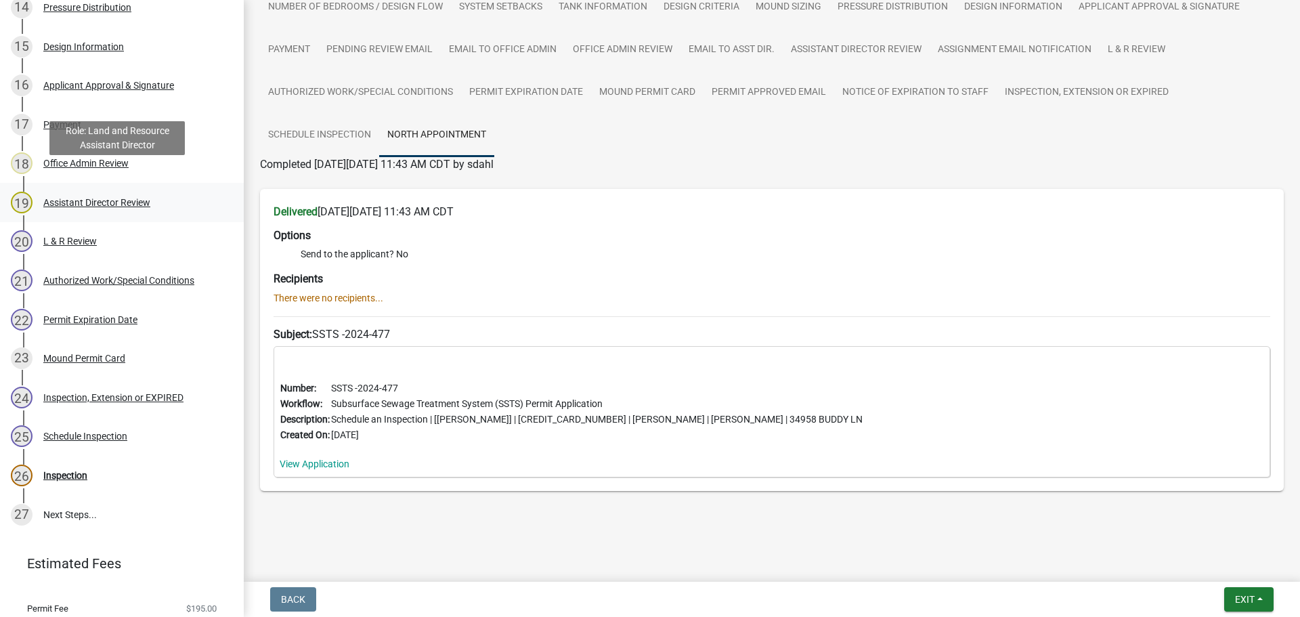
scroll to position [843, 0]
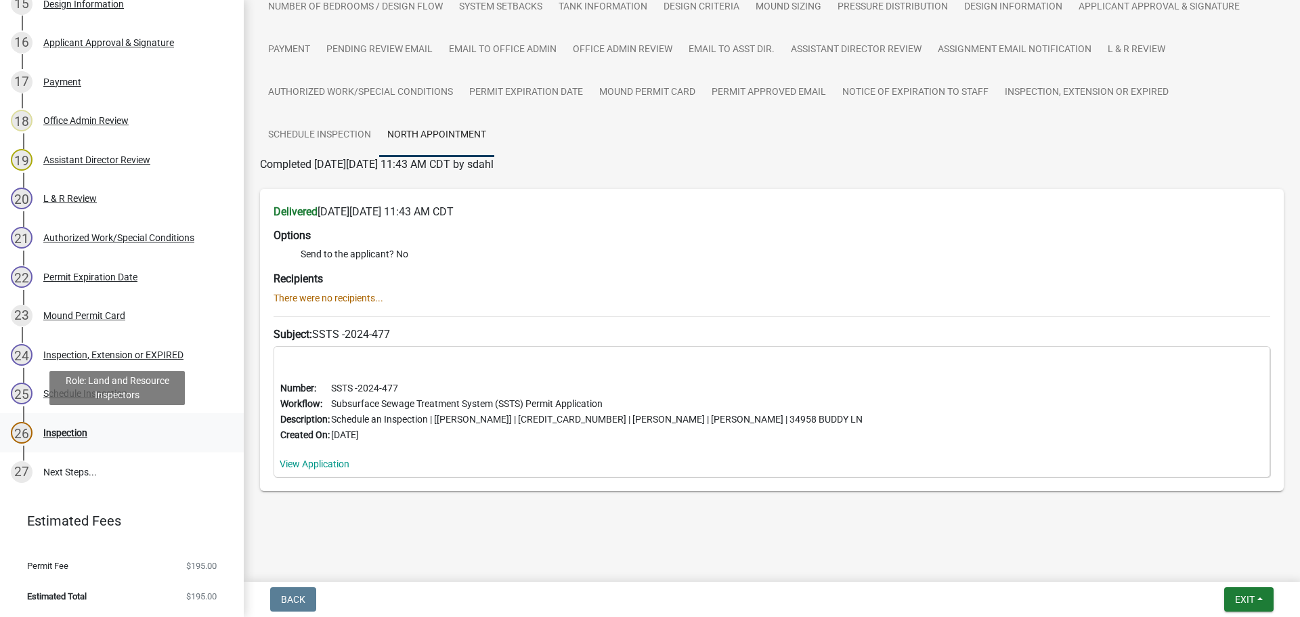
click at [65, 432] on div "Inspection" at bounding box center [65, 432] width 44 height 9
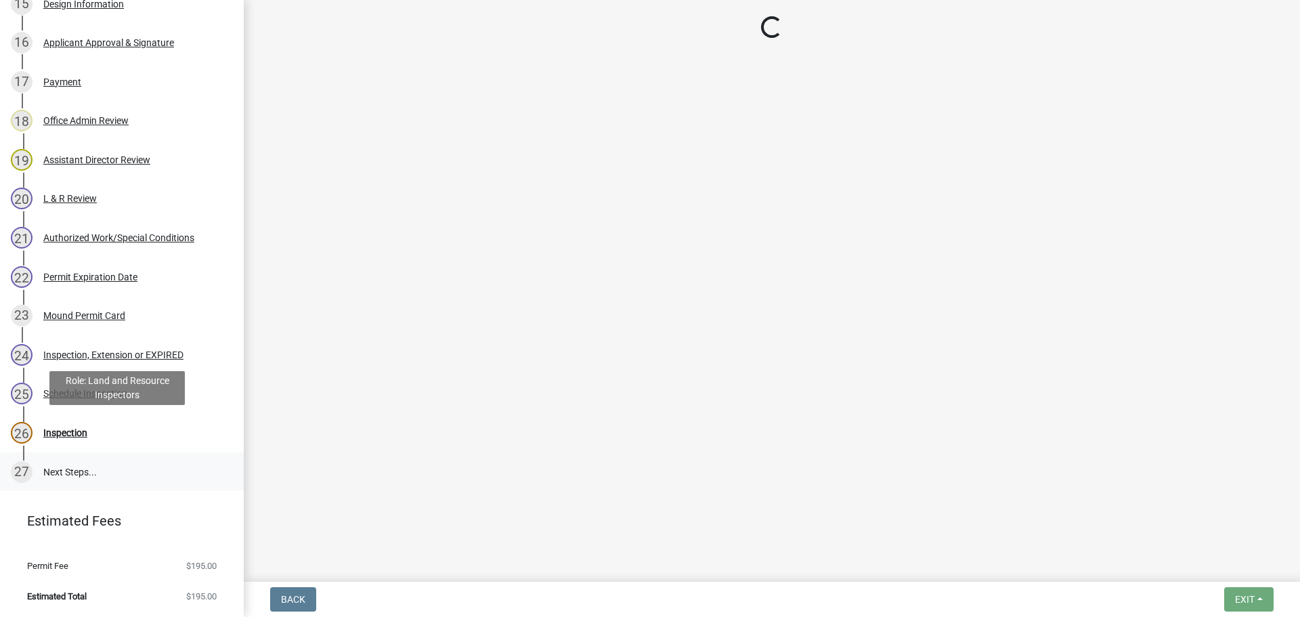
select select "710d5f49-2663-4e73-9718-d0c4e189f5ed"
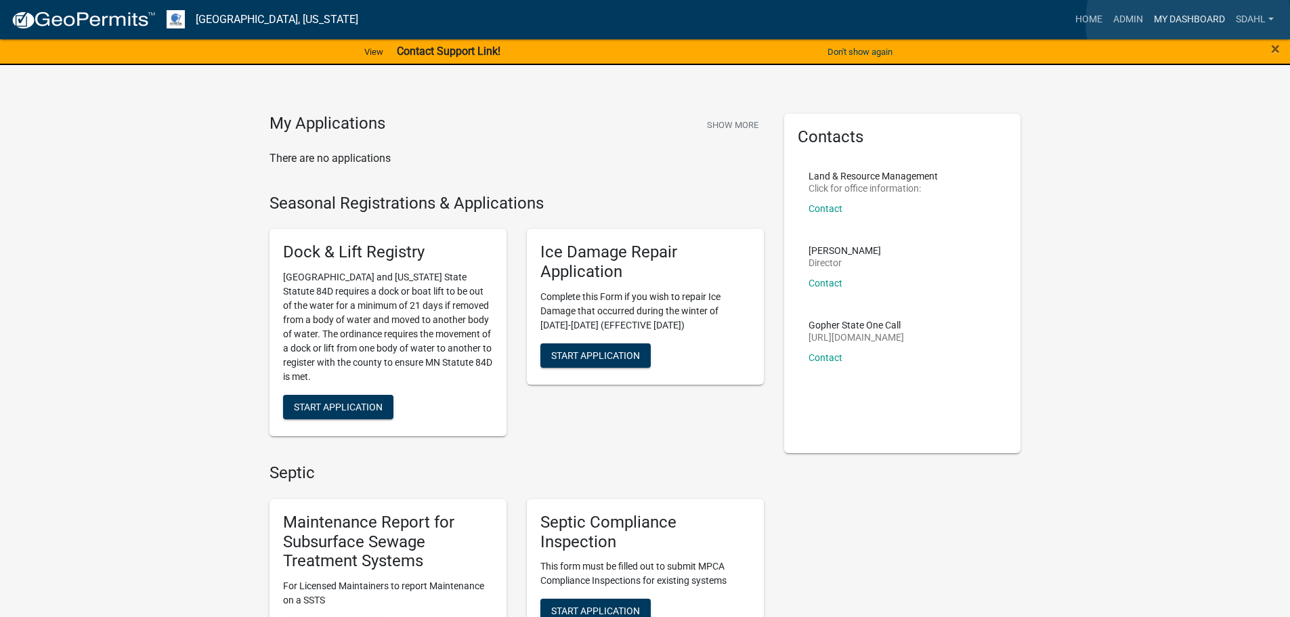
click at [1188, 22] on link "My Dashboard" at bounding box center [1189, 20] width 82 height 26
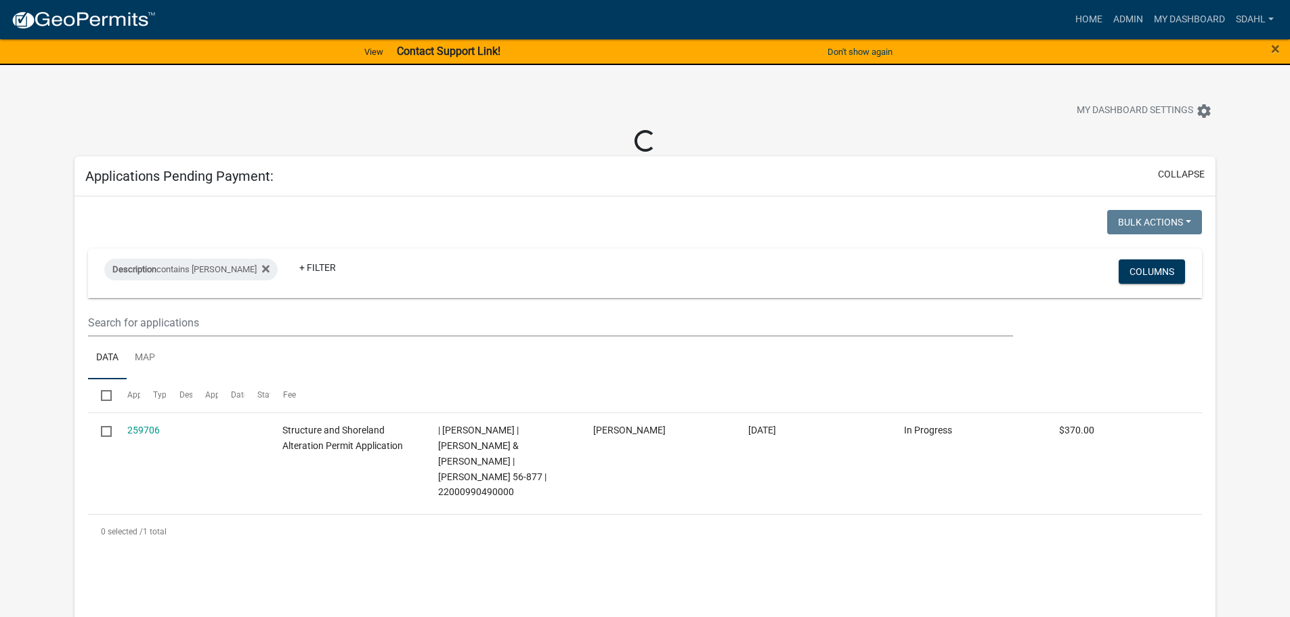
select select "3: 100"
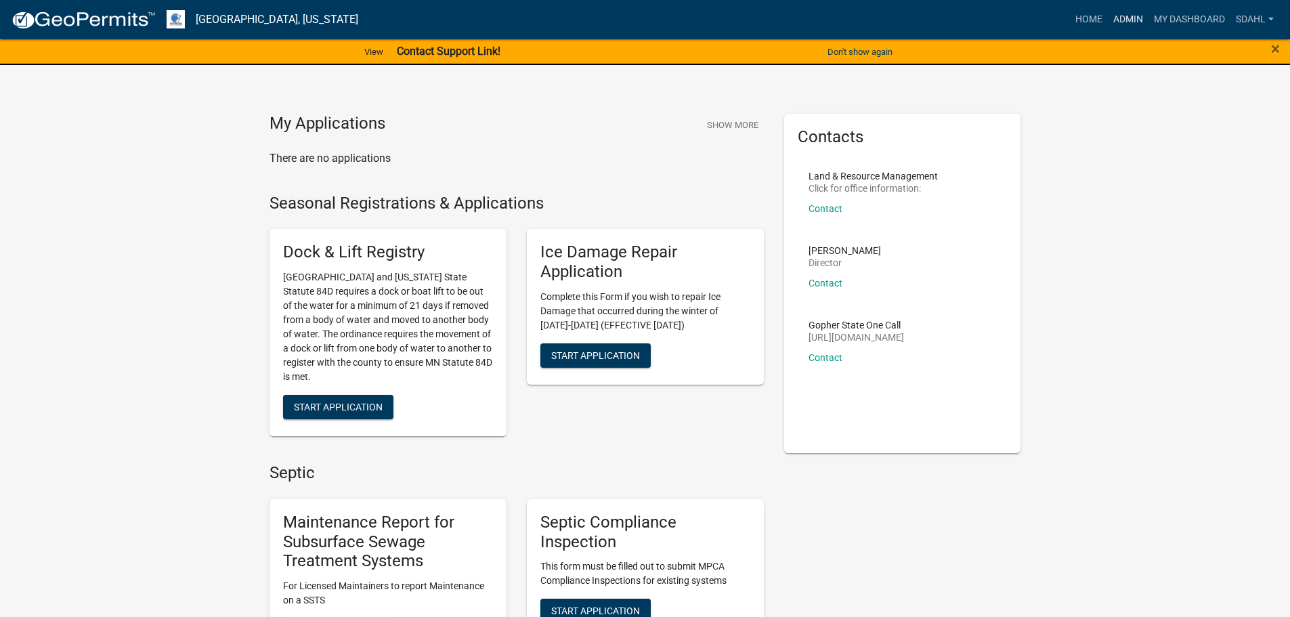
click at [1129, 20] on link "Admin" at bounding box center [1128, 20] width 41 height 26
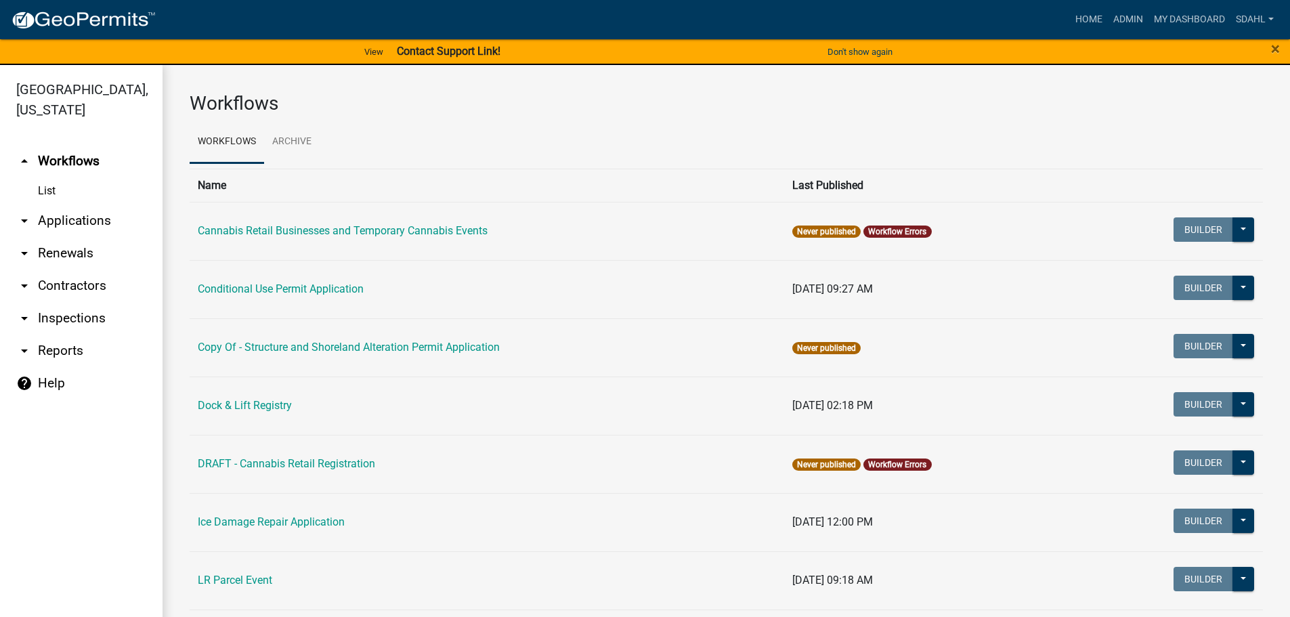
click at [87, 216] on link "arrow_drop_down Applications" at bounding box center [81, 220] width 162 height 32
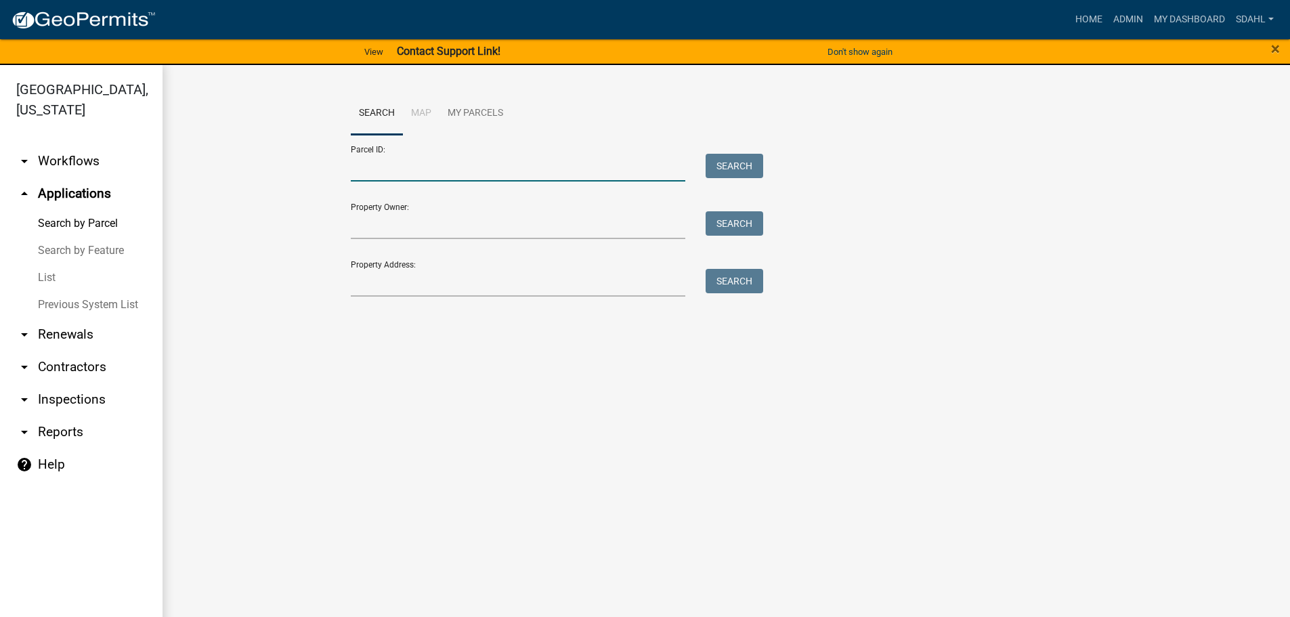
click at [433, 160] on input "Parcel ID:" at bounding box center [518, 168] width 335 height 28
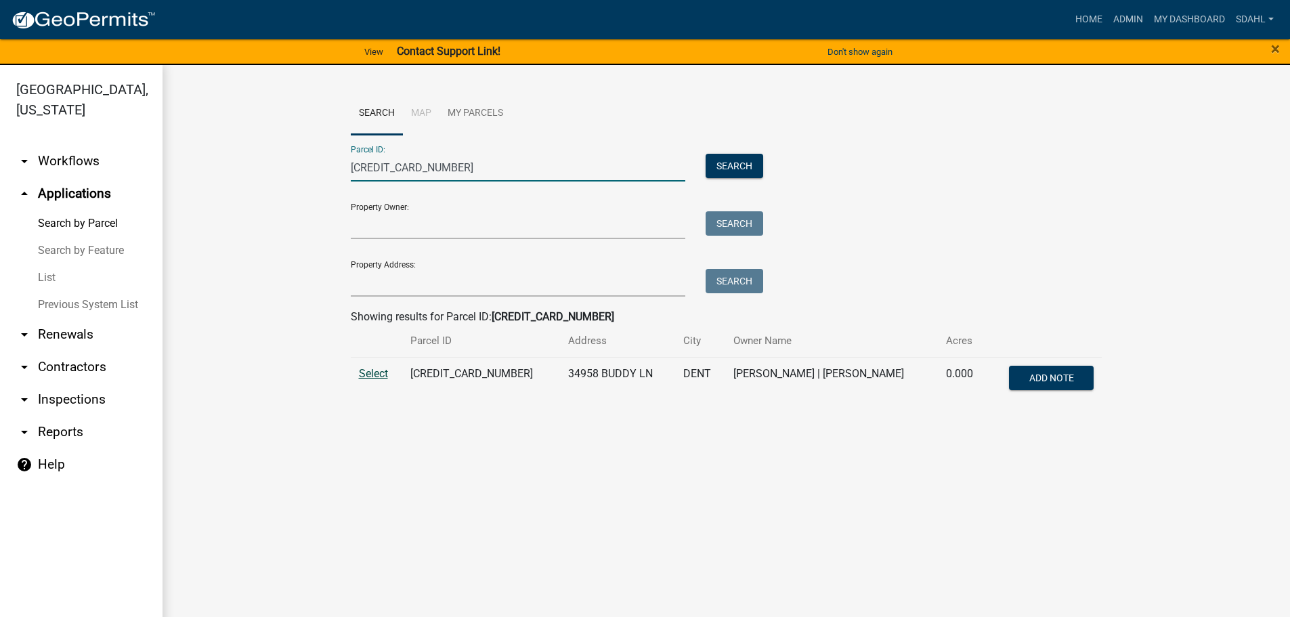
type input "56000350262005"
click at [372, 374] on span "Select" at bounding box center [373, 373] width 29 height 13
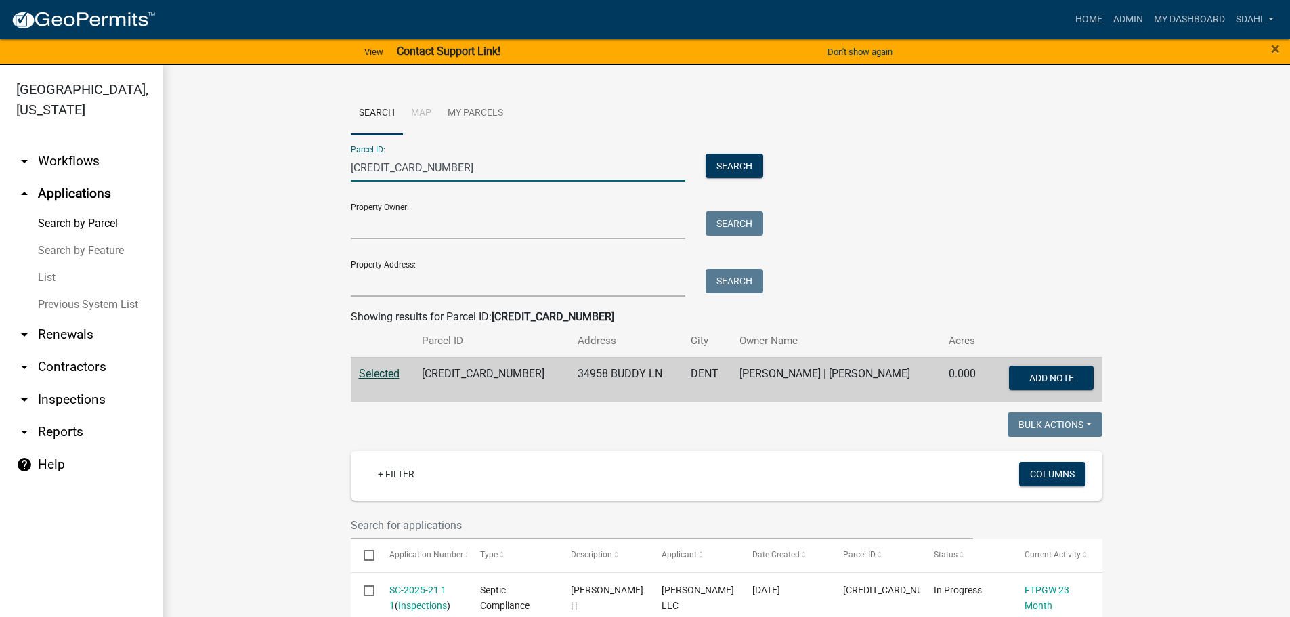
drag, startPoint x: 438, startPoint y: 169, endPoint x: 272, endPoint y: 175, distance: 166.0
click at [732, 167] on button "Search" at bounding box center [734, 166] width 58 height 24
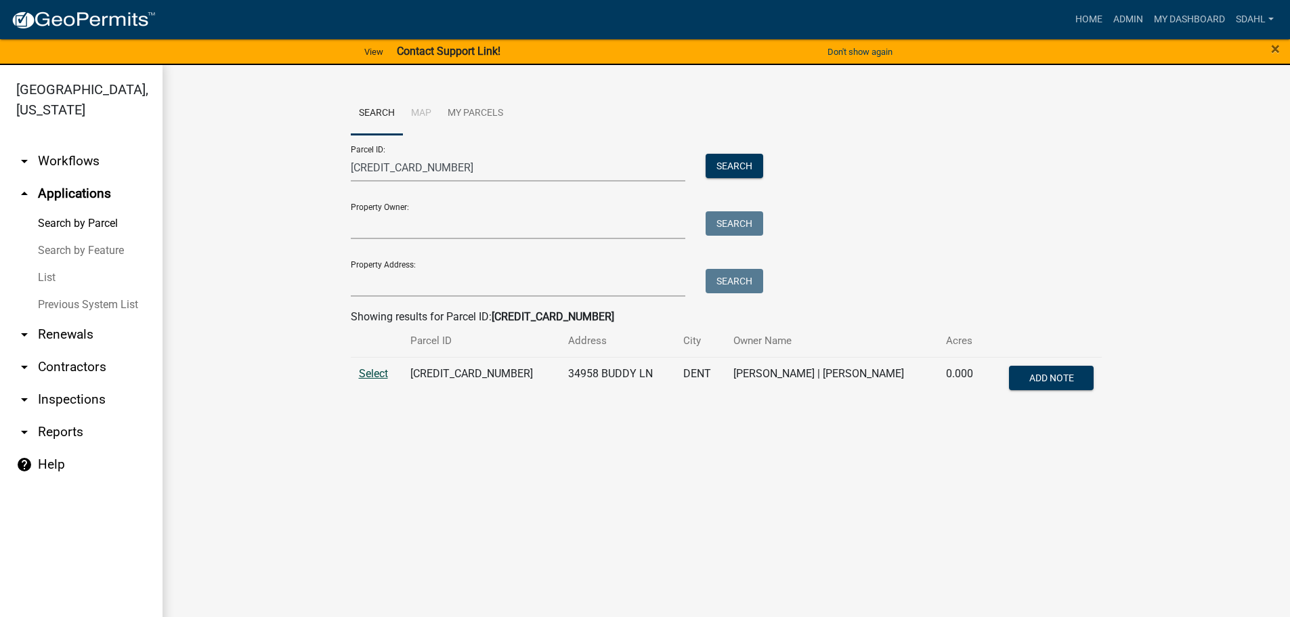
click at [368, 374] on span "Select" at bounding box center [373, 373] width 29 height 13
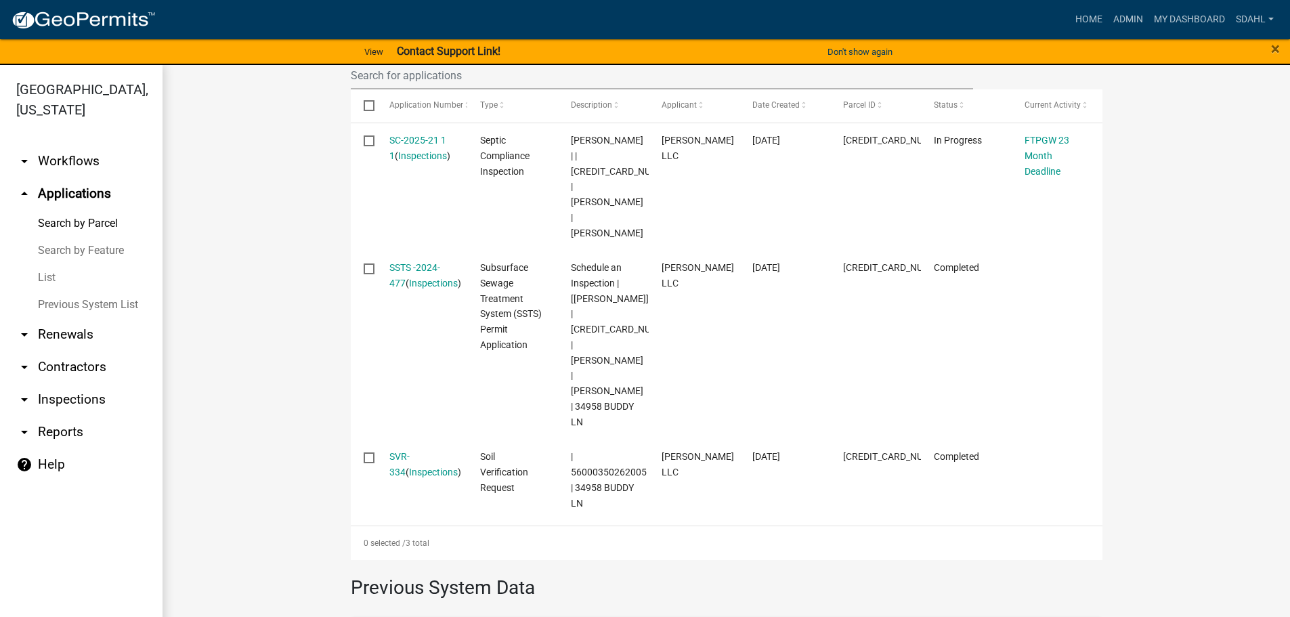
scroll to position [474, 0]
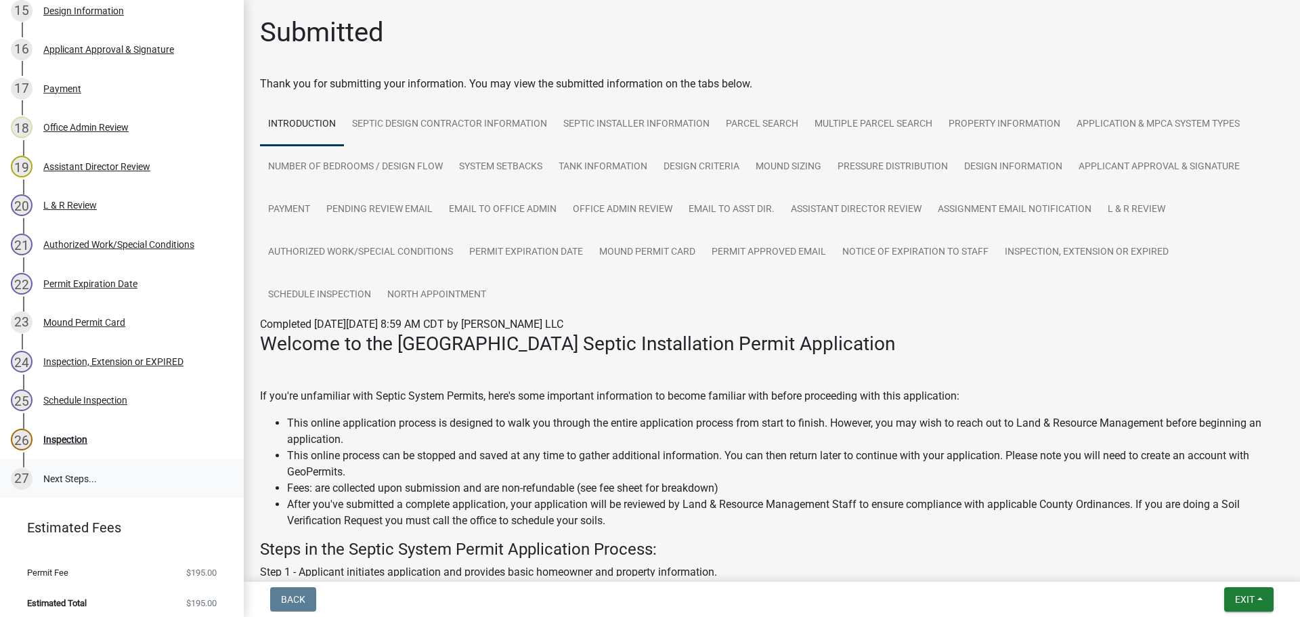
scroll to position [843, 0]
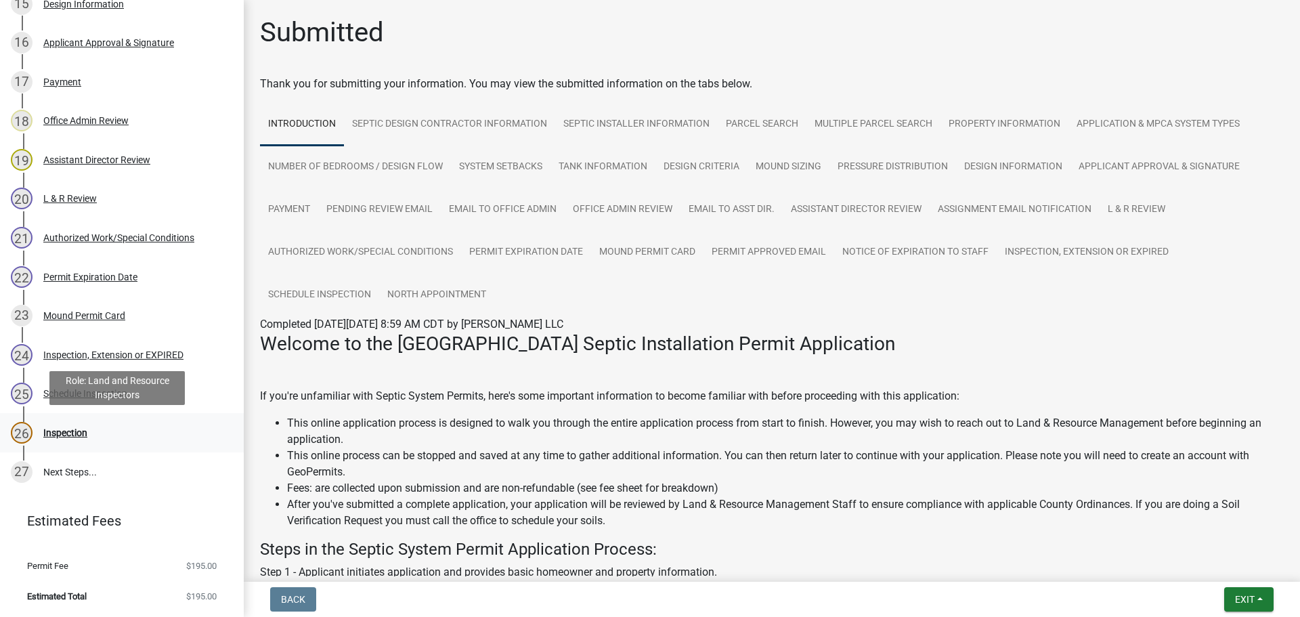
click at [66, 429] on div "Inspection" at bounding box center [65, 432] width 44 height 9
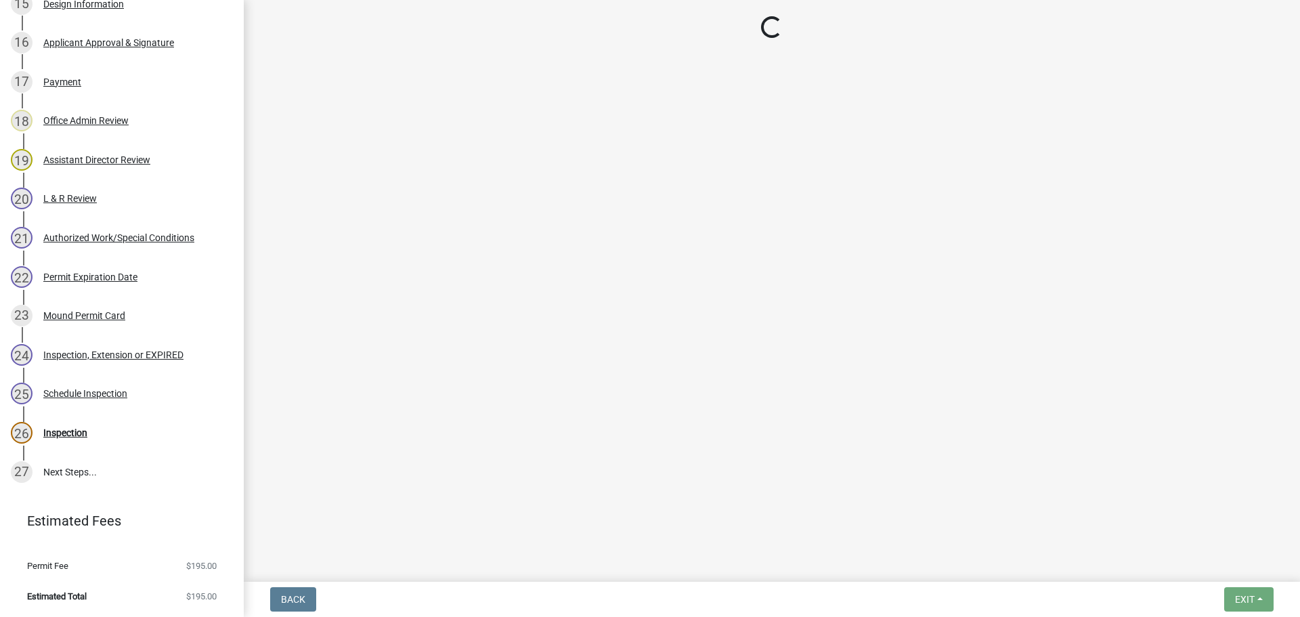
select select "710d5f49-2663-4e73-9718-d0c4e189f5ed"
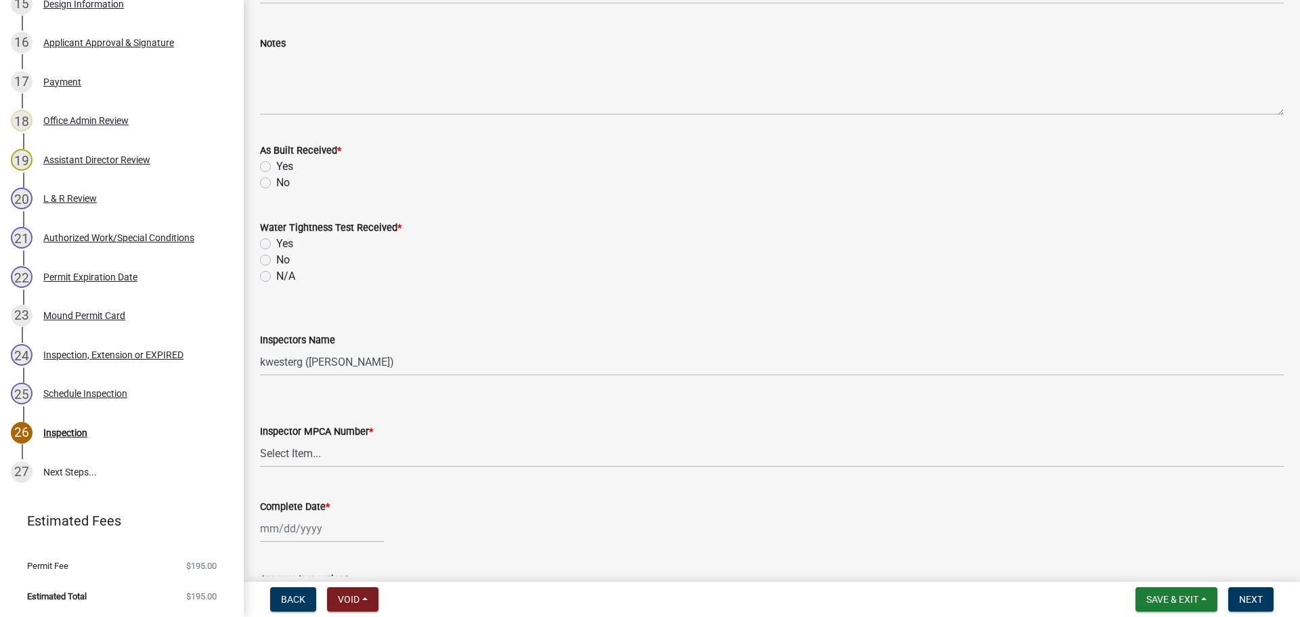
scroll to position [600, 0]
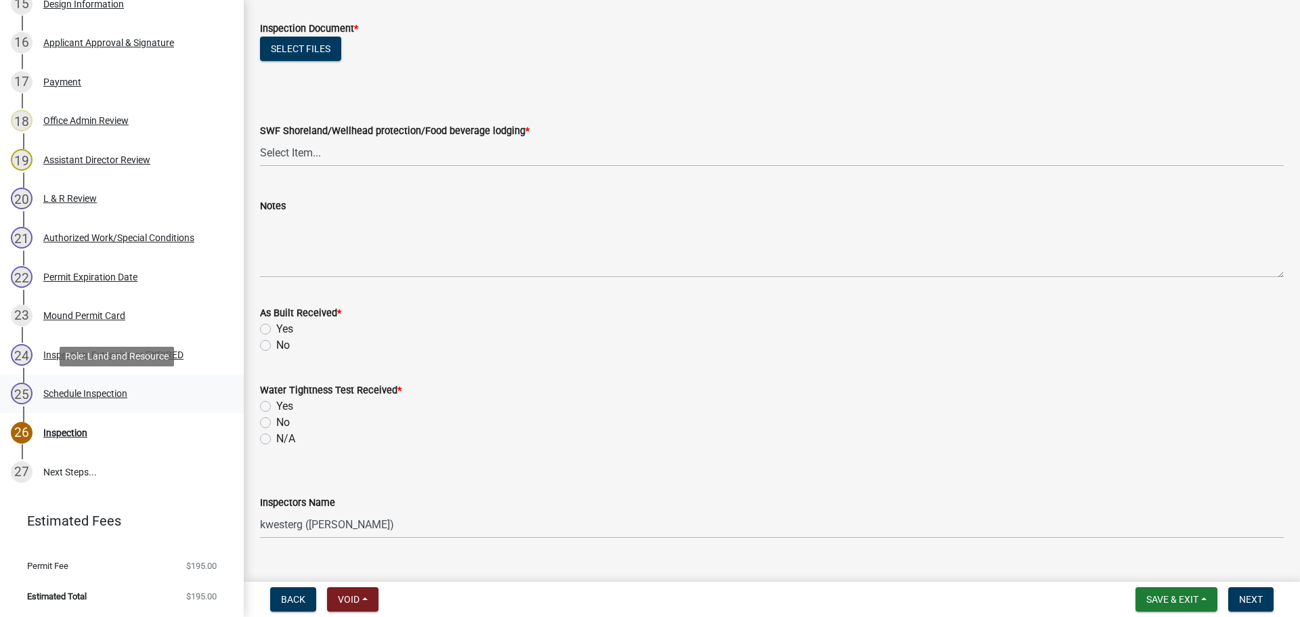
click at [97, 395] on div "Schedule Inspection" at bounding box center [85, 393] width 84 height 9
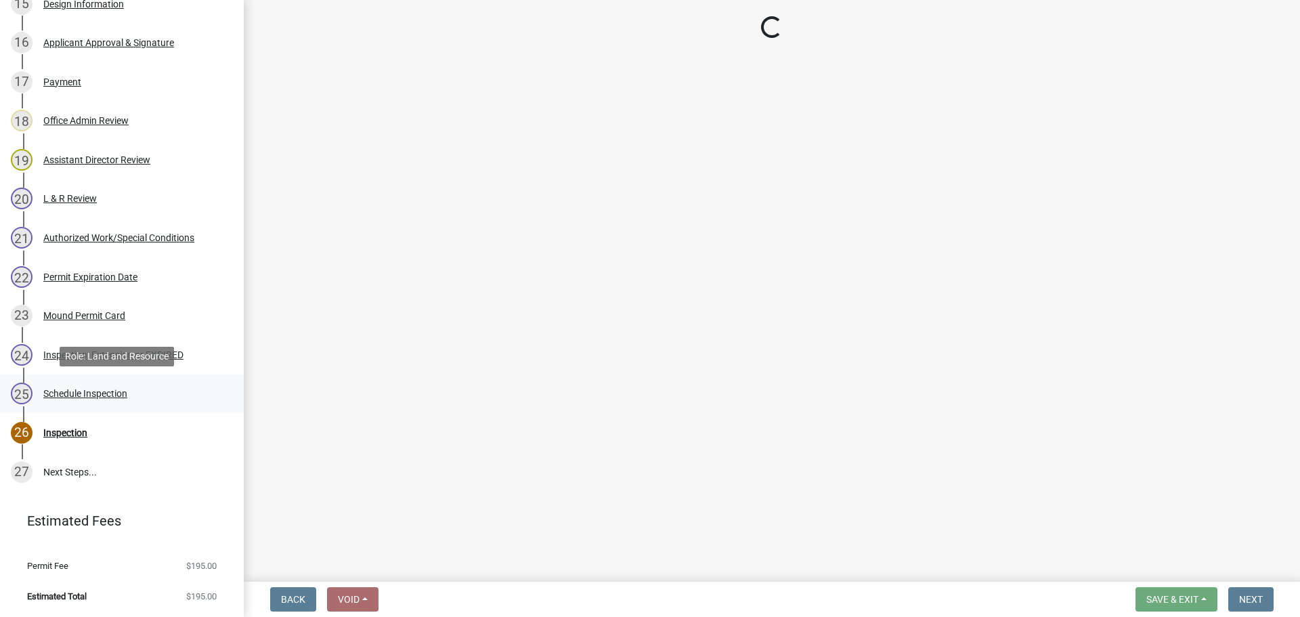
scroll to position [0, 0]
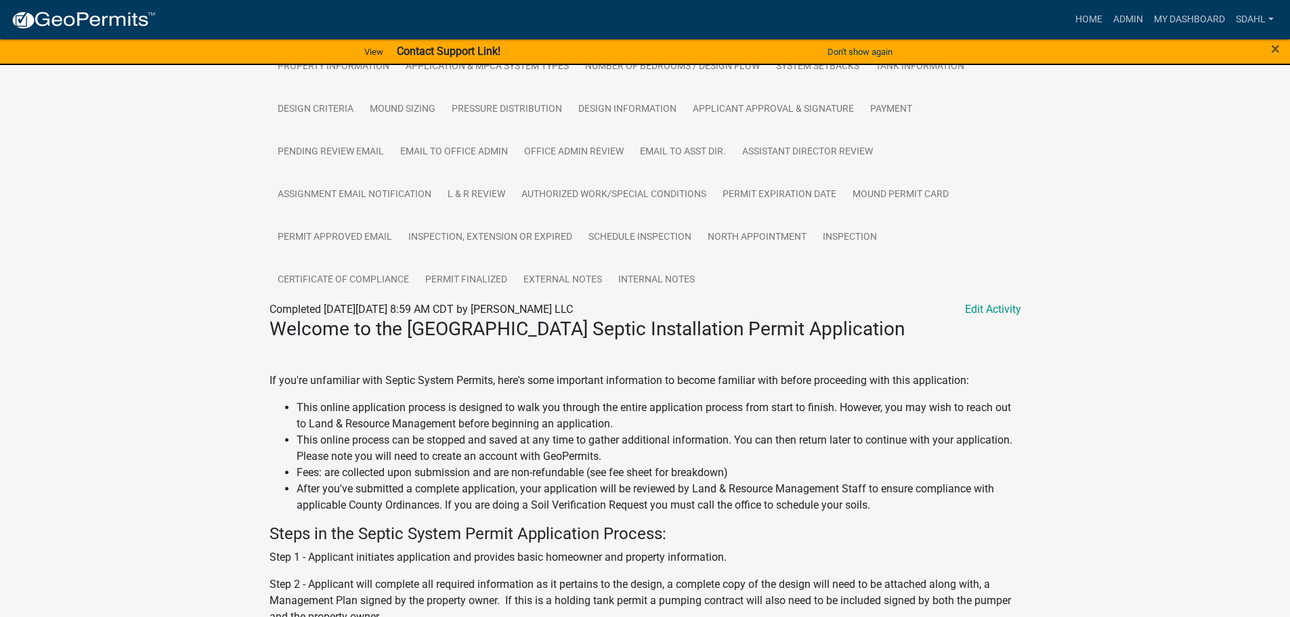
scroll to position [338, 0]
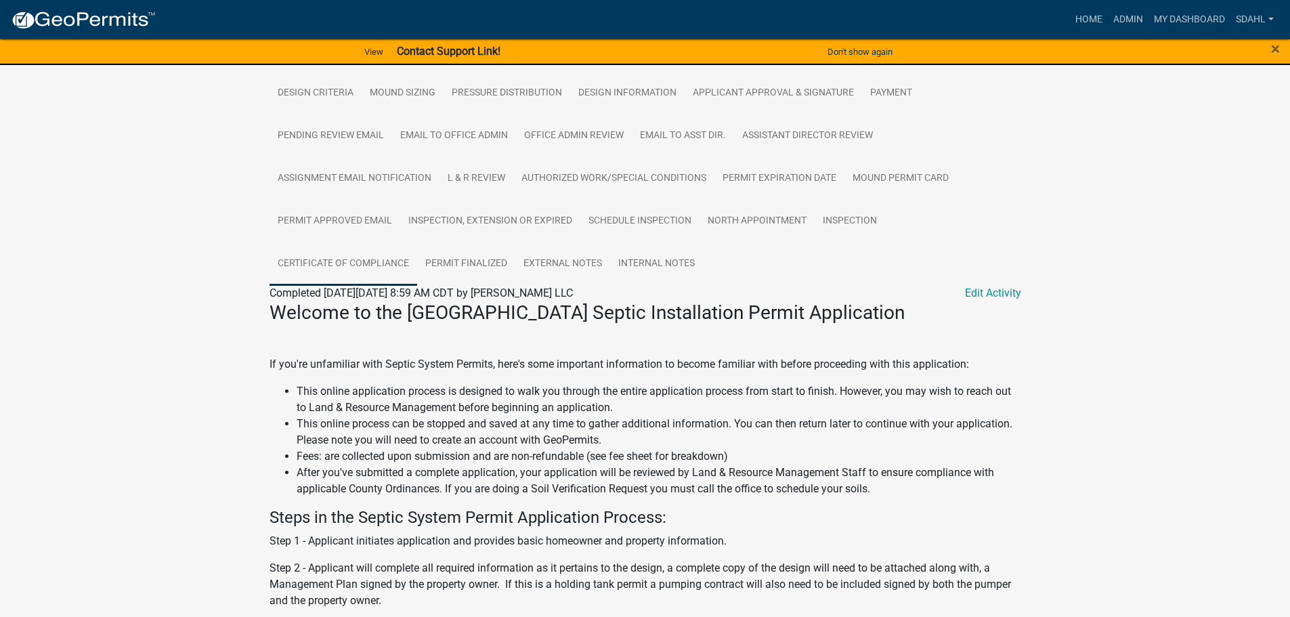
click at [334, 259] on link "Certificate of Compliance" at bounding box center [343, 263] width 148 height 43
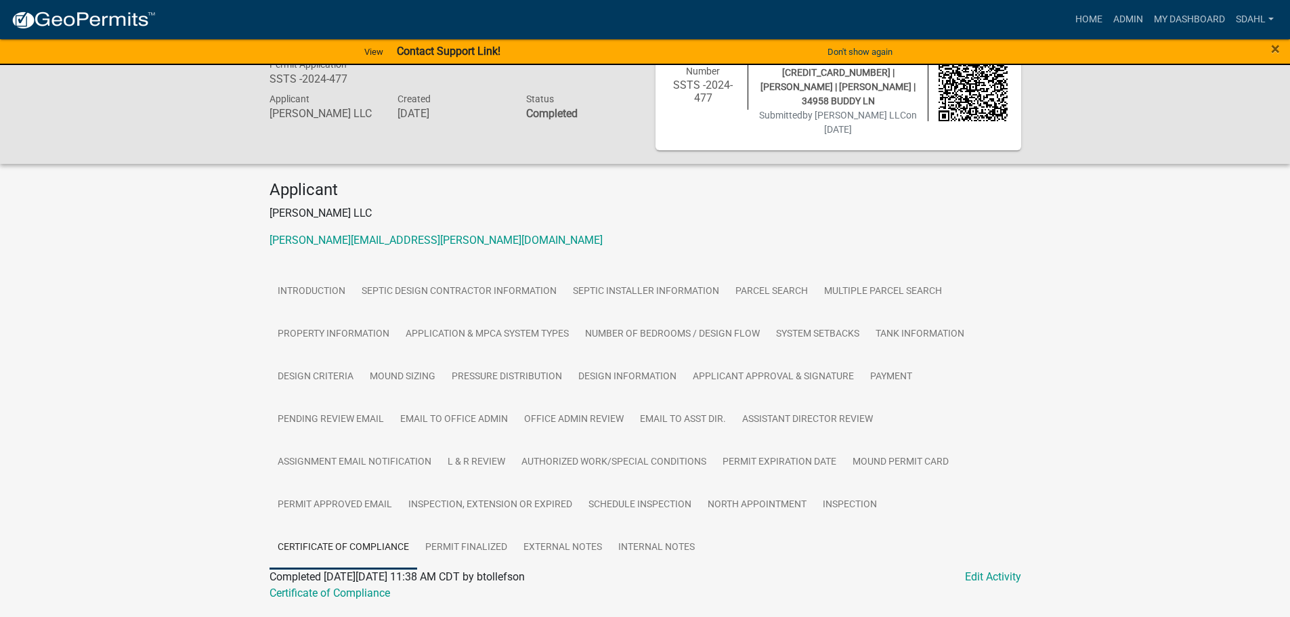
scroll to position [87, 0]
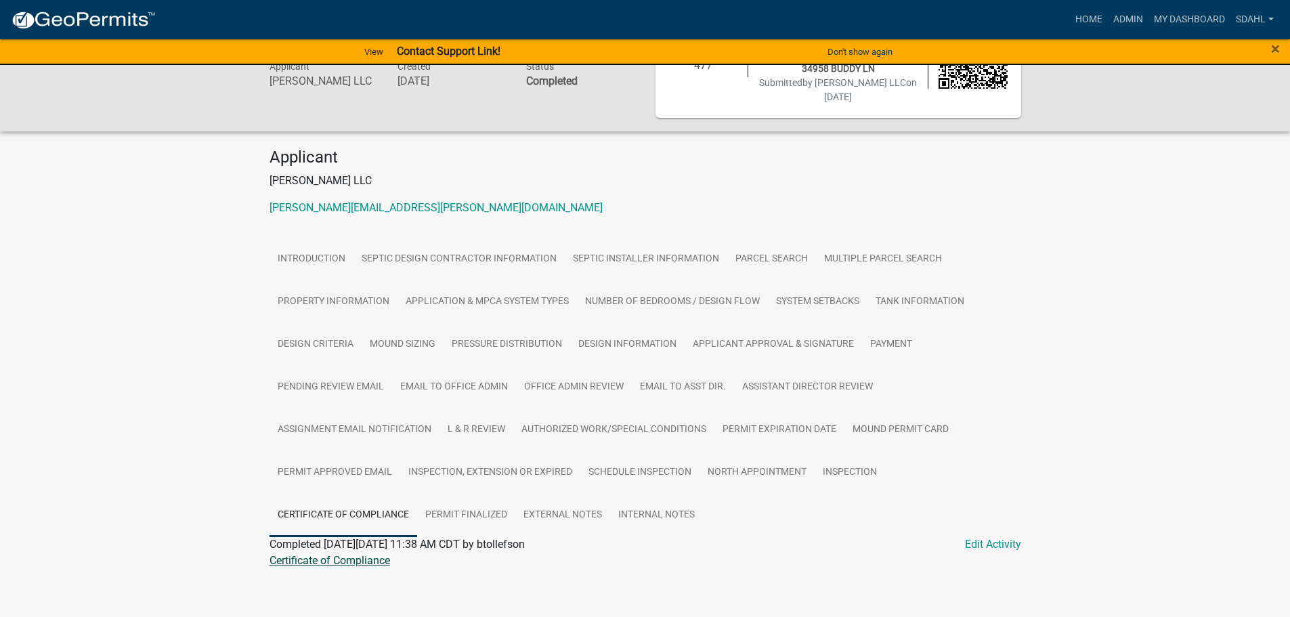
click at [370, 555] on link "Certificate of Compliance" at bounding box center [329, 560] width 121 height 13
